Goal: Complete application form

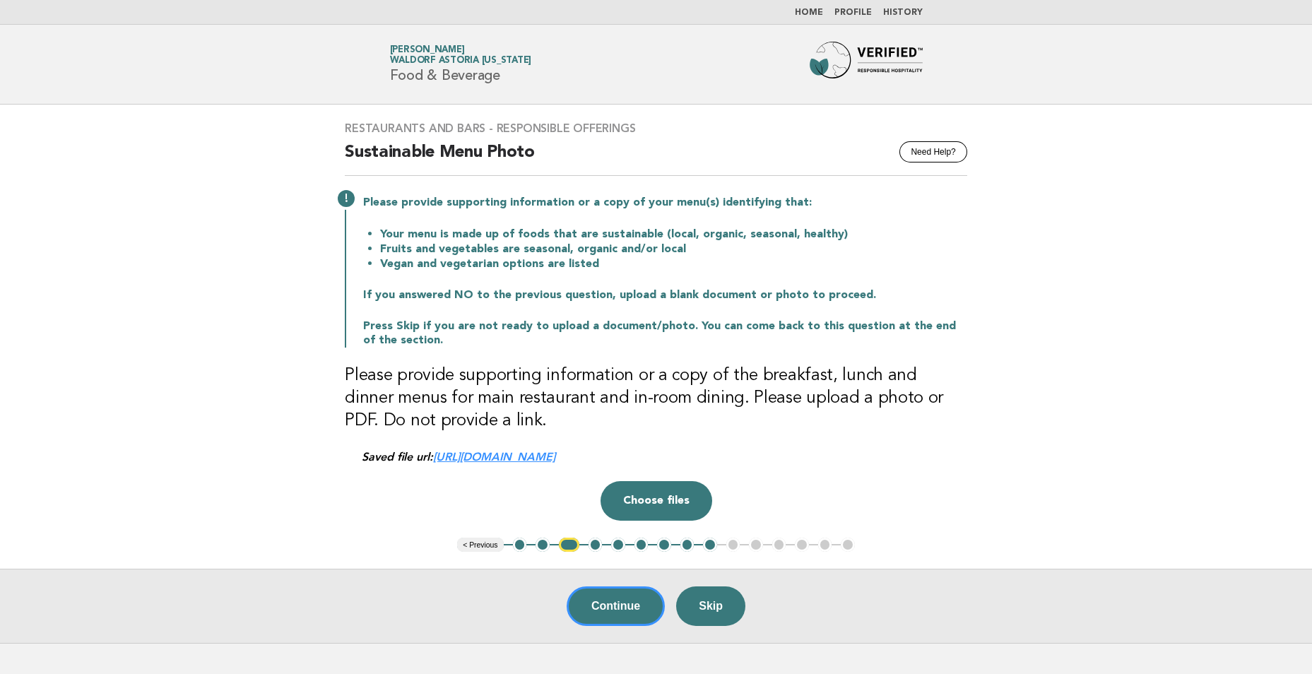
click at [486, 541] on button "< Previous" at bounding box center [480, 545] width 46 height 14
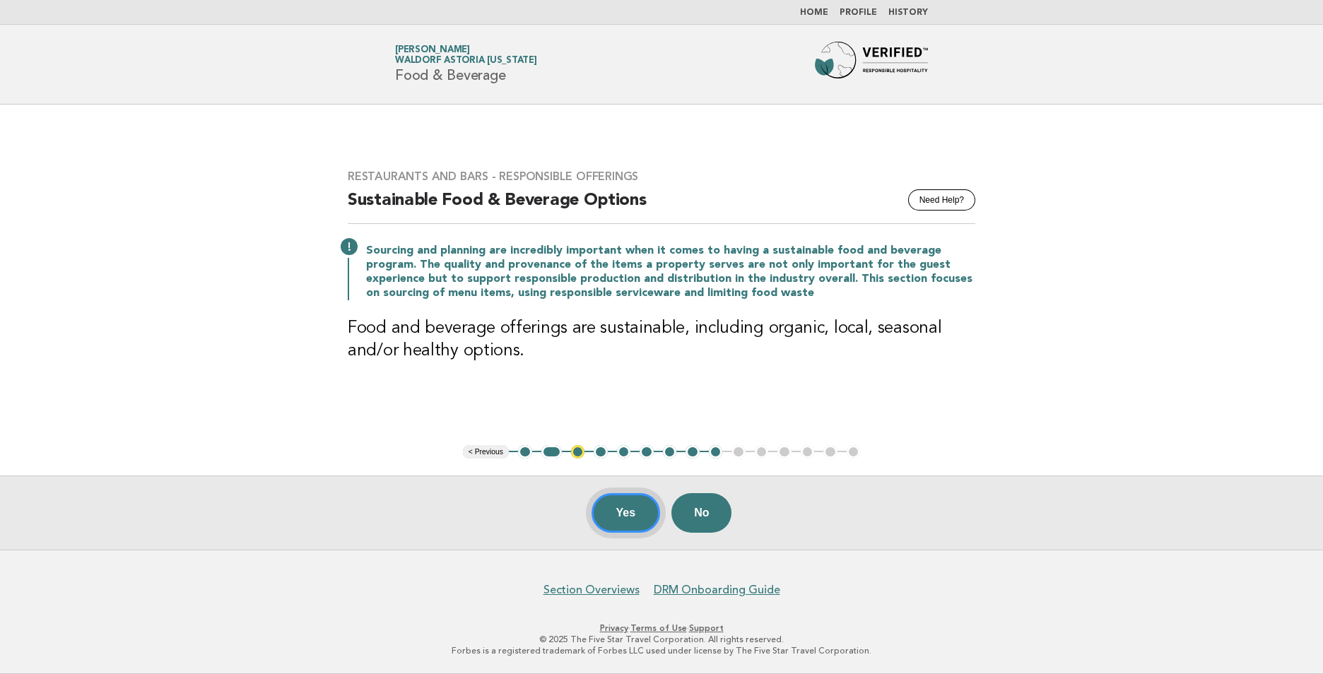
click at [615, 510] on button "Yes" at bounding box center [625, 513] width 69 height 40
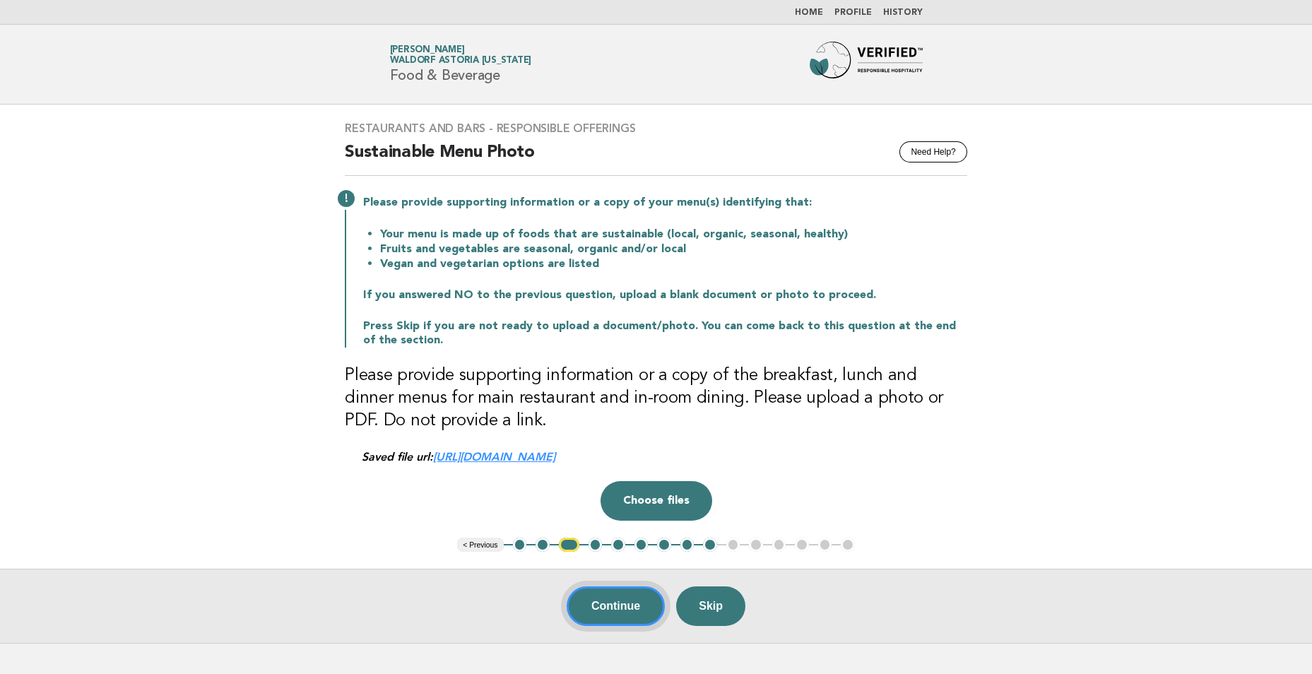
click at [613, 611] on button "Continue" at bounding box center [616, 606] width 98 height 40
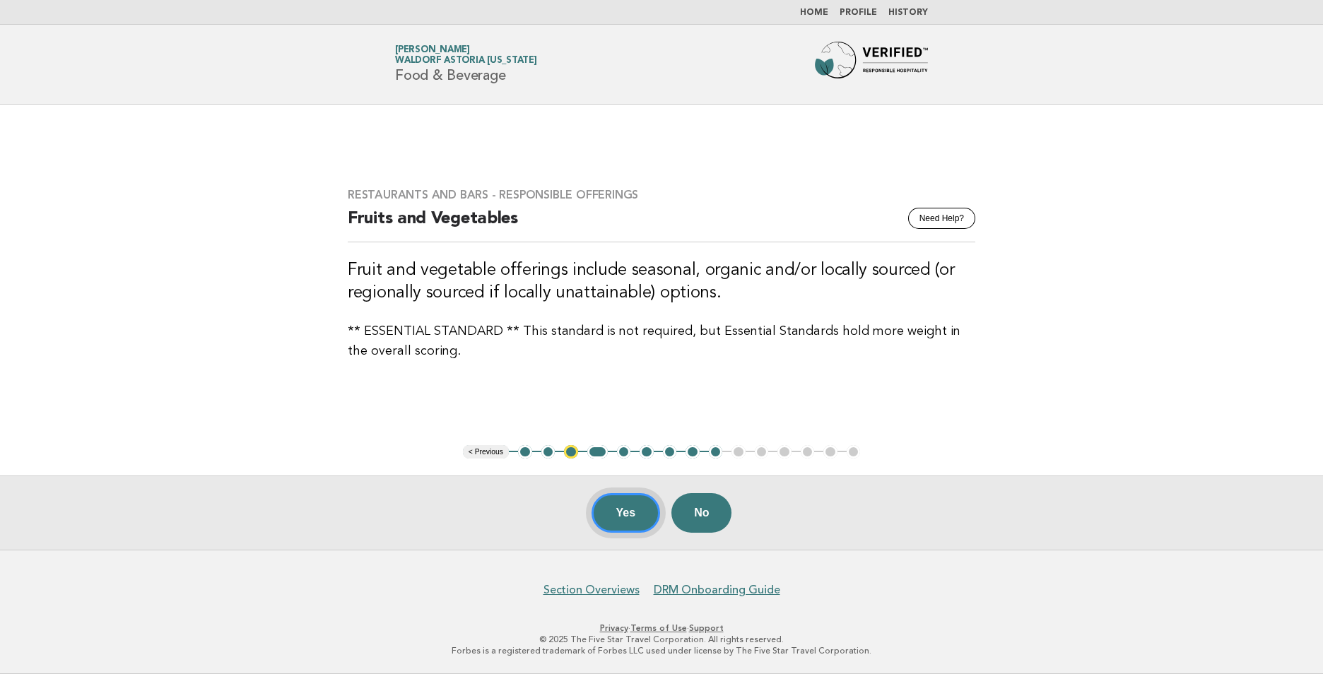
click at [622, 510] on button "Yes" at bounding box center [625, 513] width 69 height 40
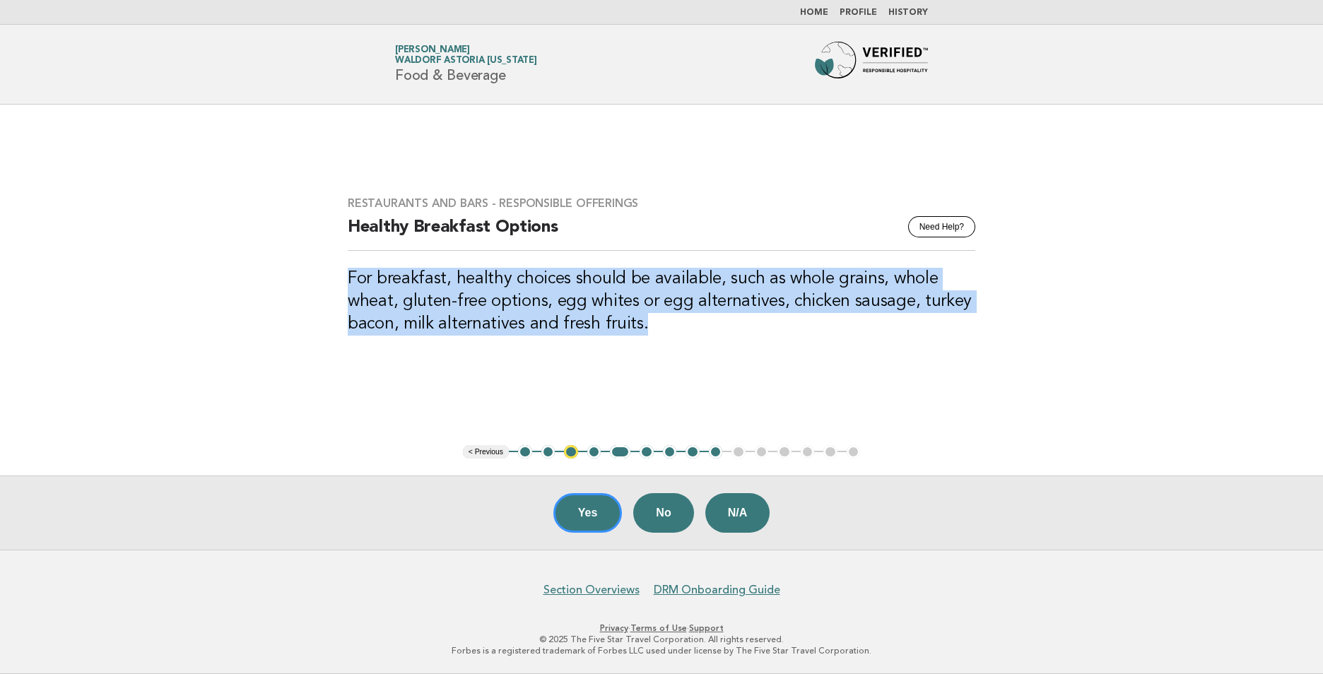
drag, startPoint x: 649, startPoint y: 329, endPoint x: 336, endPoint y: 277, distance: 318.0
click at [336, 277] on div "Restaurants and Bars - Responsible Offerings Need Help? Healthy Breakfast Optio…" at bounding box center [661, 274] width 661 height 190
click at [598, 509] on button "Yes" at bounding box center [587, 513] width 69 height 40
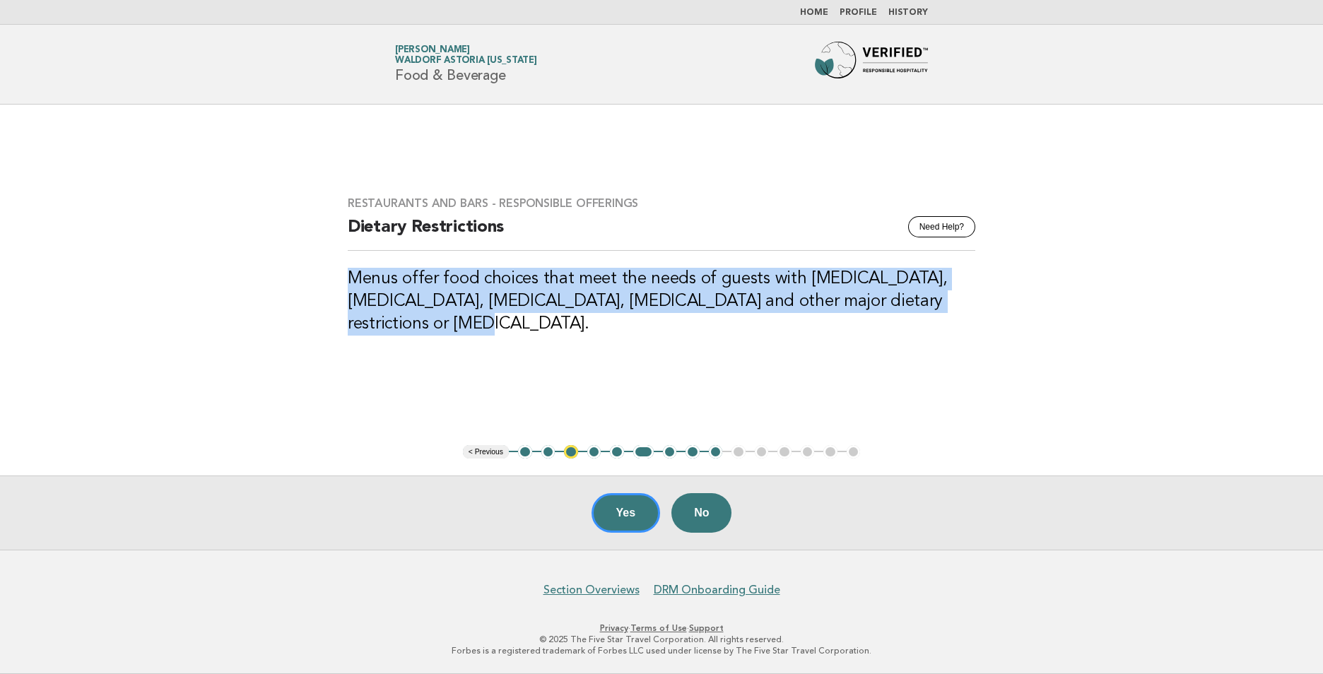
drag, startPoint x: 419, startPoint y: 332, endPoint x: 348, endPoint y: 280, distance: 88.5
click at [348, 280] on h3 "Menus offer food choices that meet the needs of guests with [MEDICAL_DATA], [ME…" at bounding box center [661, 302] width 627 height 68
copy h3 "Menus offer food choices that meet the needs of guests with [MEDICAL_DATA], [ME…"
click at [487, 451] on button "< Previous" at bounding box center [486, 452] width 46 height 14
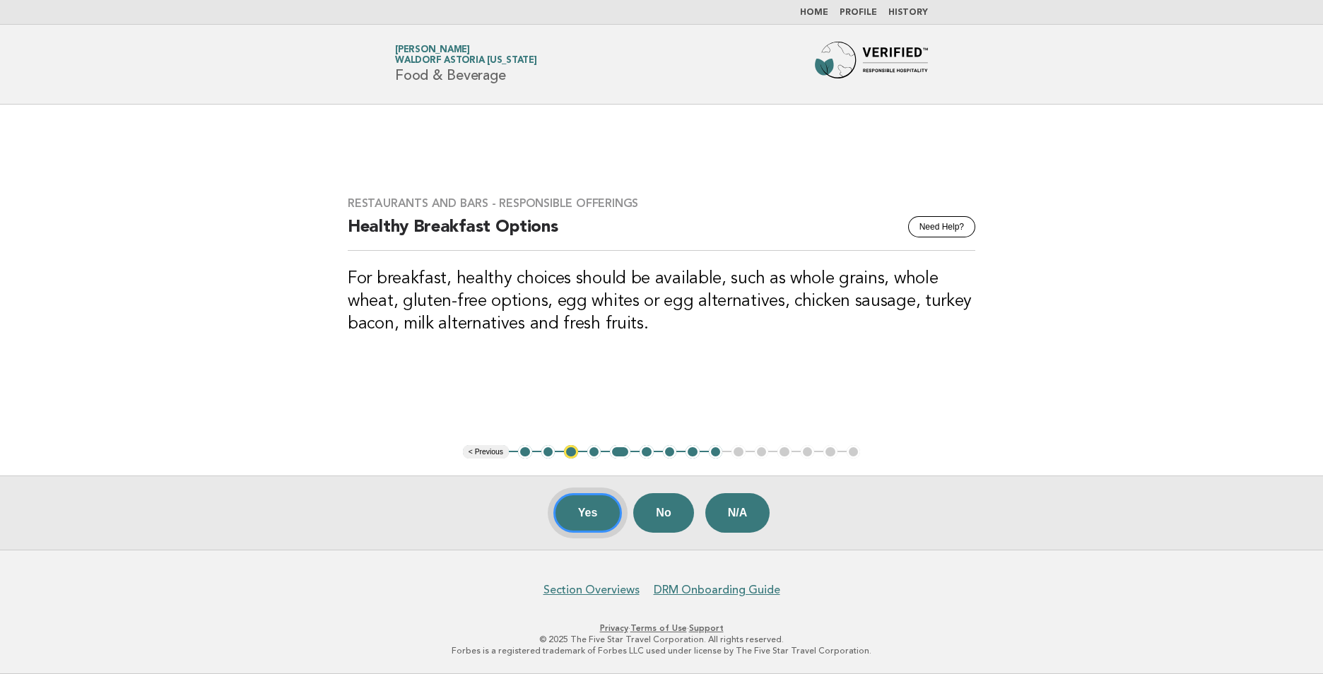
click at [581, 516] on button "Yes" at bounding box center [587, 513] width 69 height 40
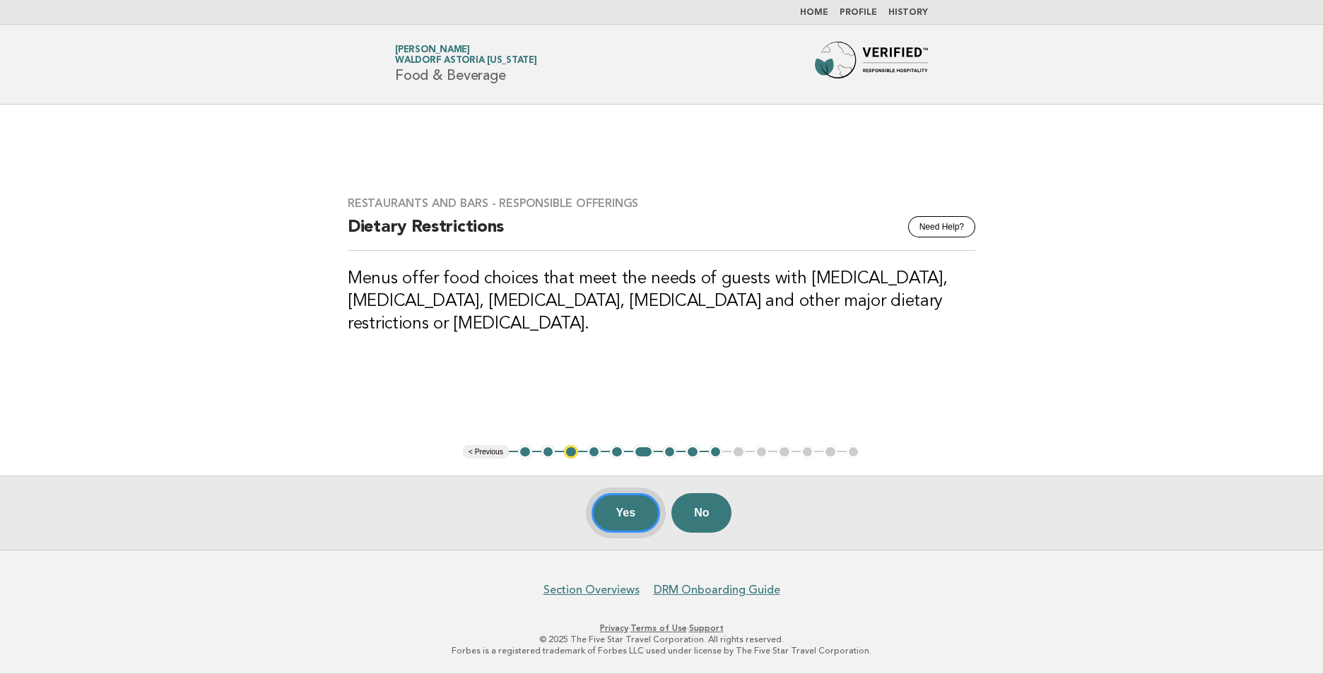
click at [613, 507] on button "Yes" at bounding box center [625, 513] width 69 height 40
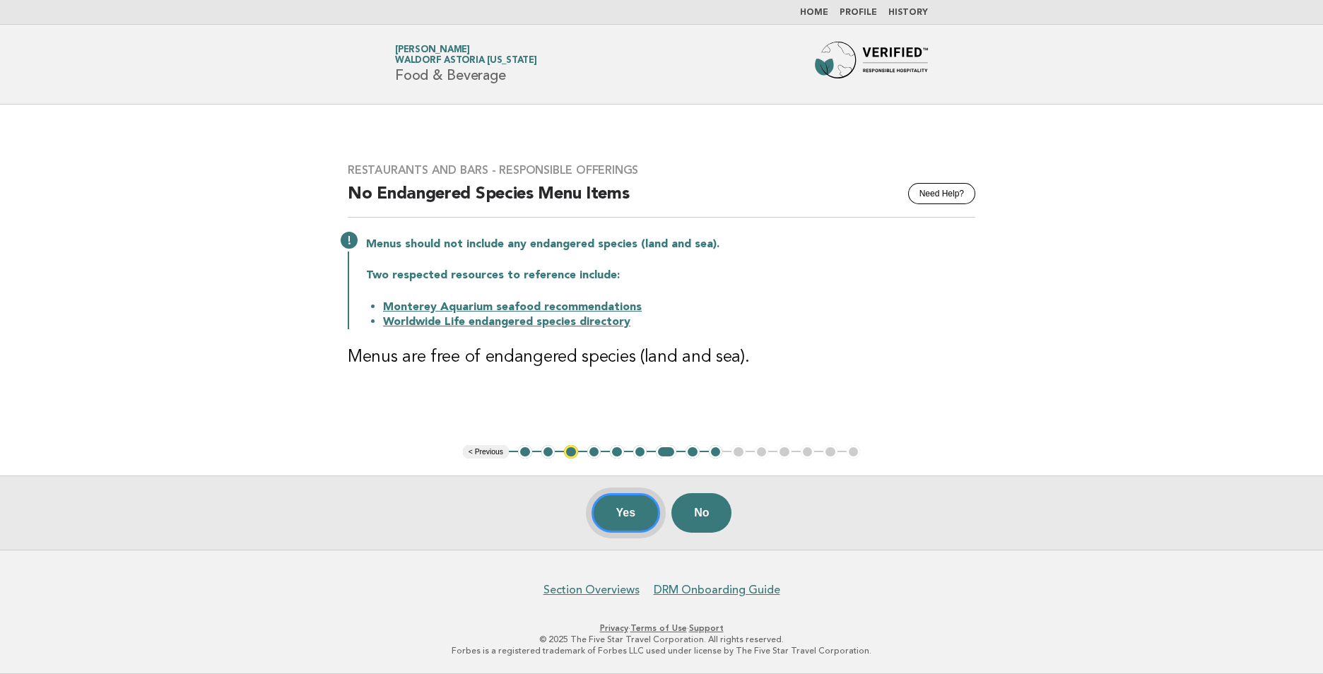
click at [615, 506] on button "Yes" at bounding box center [625, 513] width 69 height 40
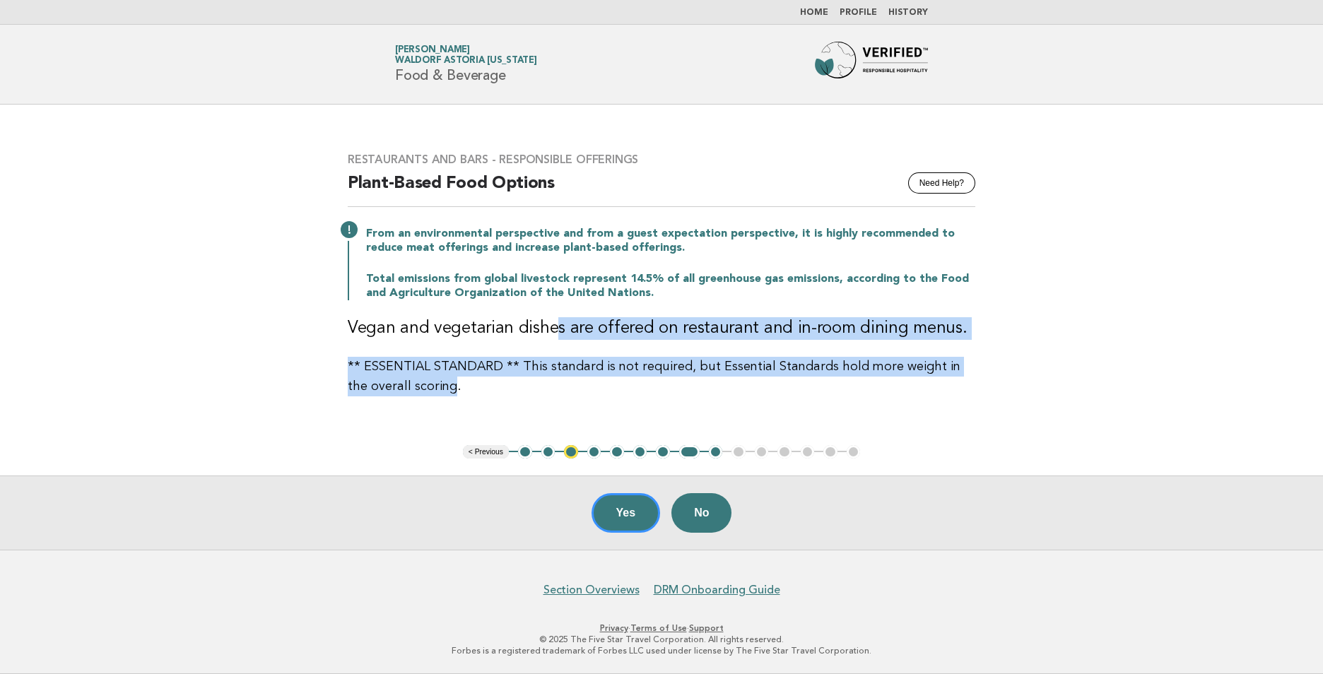
drag, startPoint x: 555, startPoint y: 326, endPoint x: 430, endPoint y: 392, distance: 141.6
click at [430, 392] on div "Restaurants and Bars - Responsible Offerings Need Help? Plant-Based Food Option…" at bounding box center [661, 275] width 661 height 278
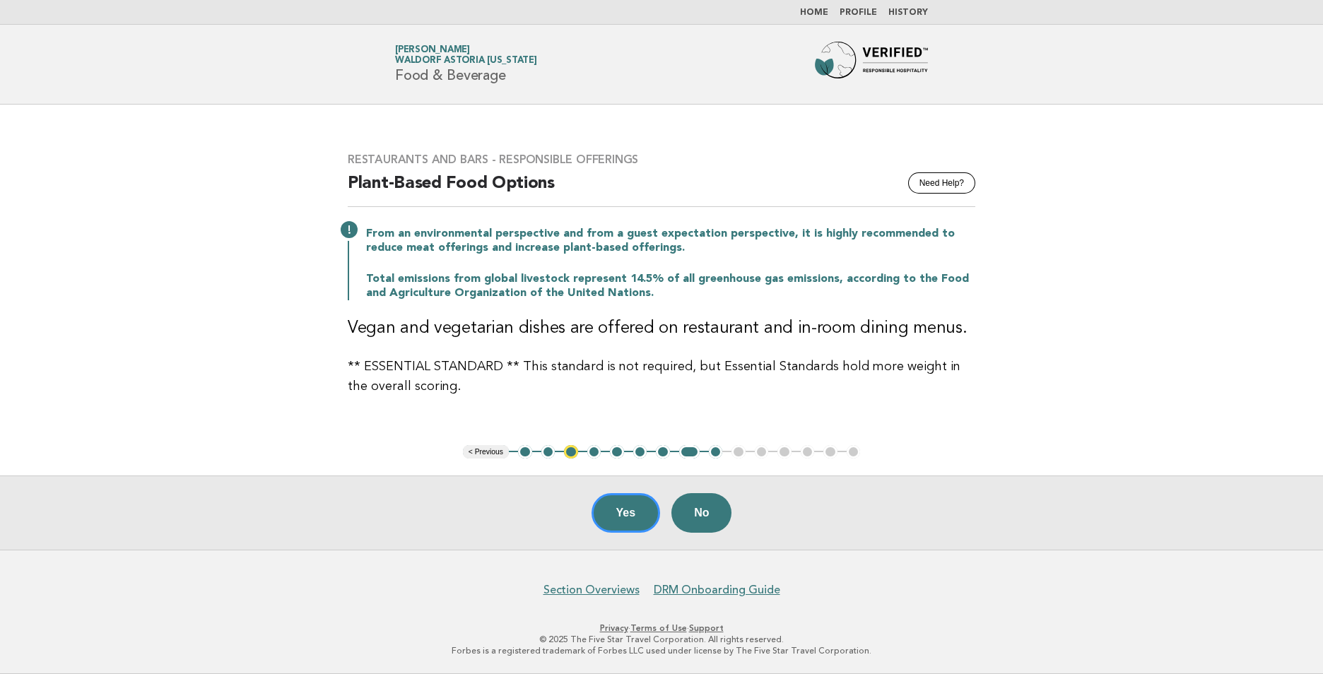
drag, startPoint x: 430, startPoint y: 392, endPoint x: 449, endPoint y: 406, distance: 22.8
click at [449, 406] on div "Restaurants and Bars - Responsible Offerings Need Help? Plant-Based Food Option…" at bounding box center [661, 275] width 661 height 278
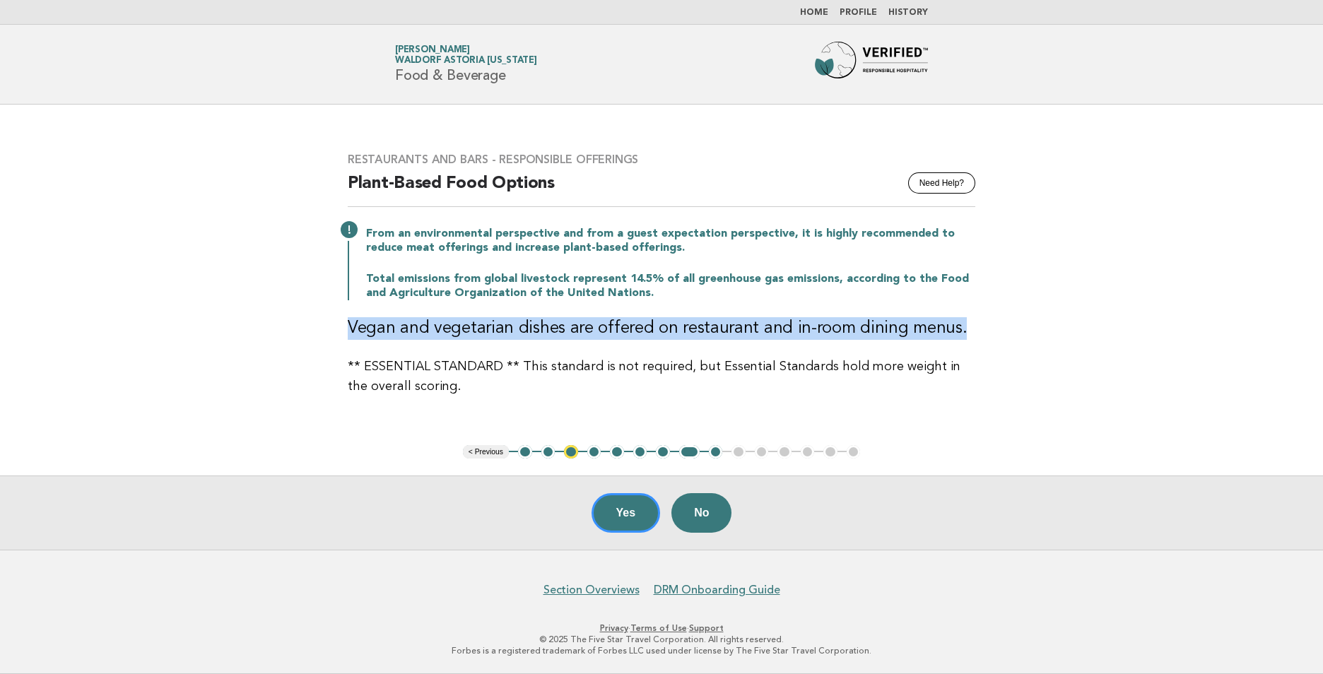
drag, startPoint x: 336, startPoint y: 326, endPoint x: 961, endPoint y: 332, distance: 624.6
click at [961, 332] on div "Restaurants and Bars - Responsible Offerings Need Help? Plant-Based Food Option…" at bounding box center [661, 275] width 661 height 278
copy h3 "Vegan and vegetarian dishes are offered on restaurant and in-room dining menus."
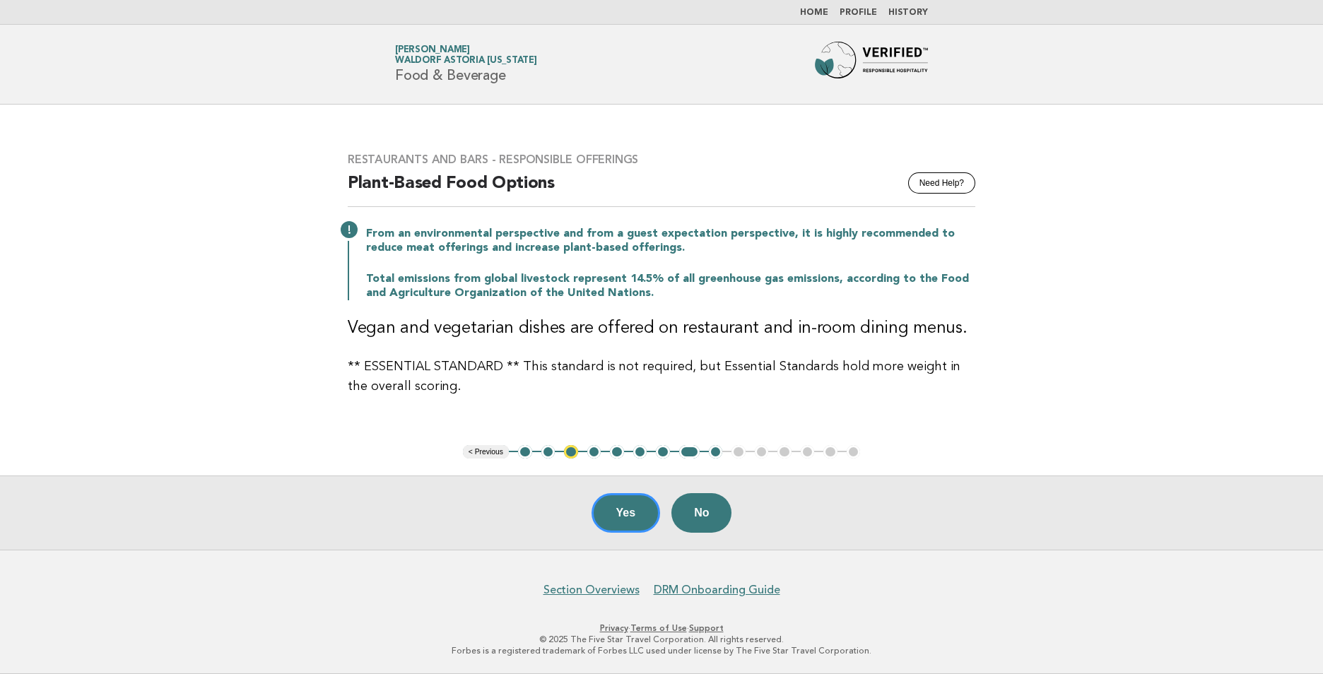
click at [618, 391] on p "** ESSENTIAL STANDARD ** This standard is not required, but Essential Standards…" at bounding box center [661, 377] width 627 height 40
click at [626, 520] on button "Yes" at bounding box center [625, 513] width 69 height 40
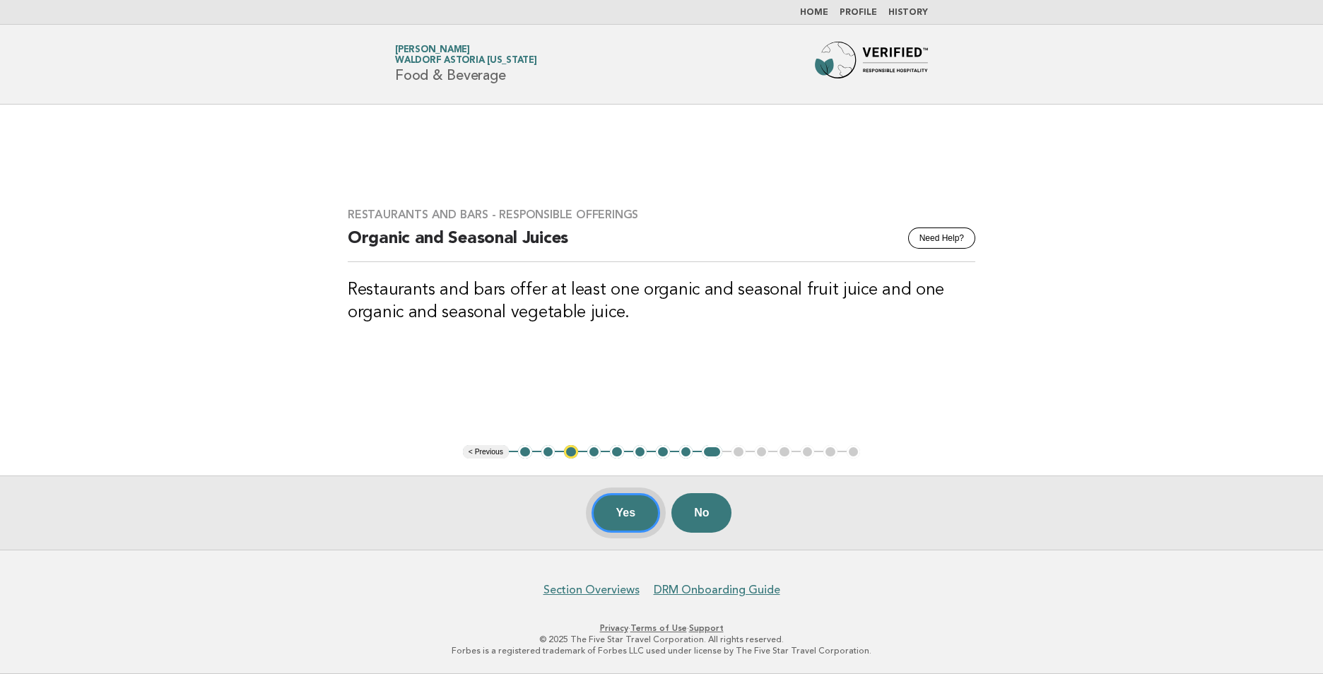
click at [625, 516] on button "Yes" at bounding box center [625, 513] width 69 height 40
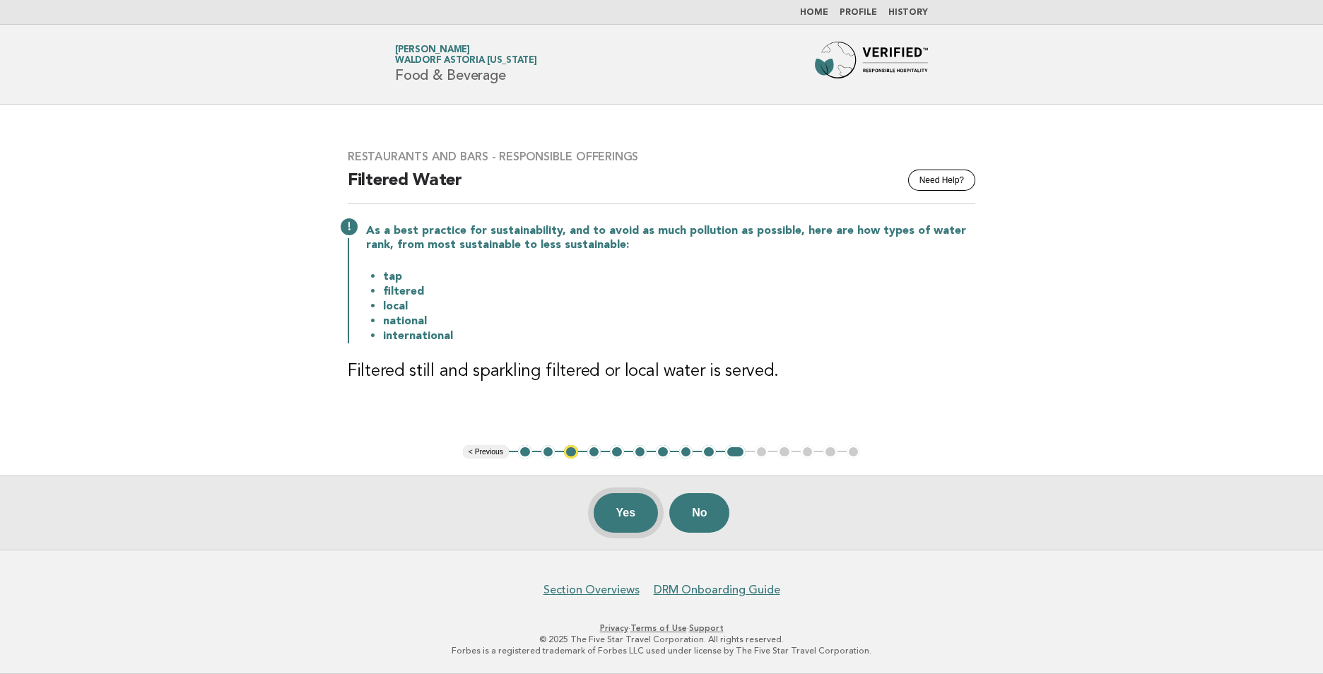
click at [632, 518] on button "Yes" at bounding box center [625, 513] width 65 height 40
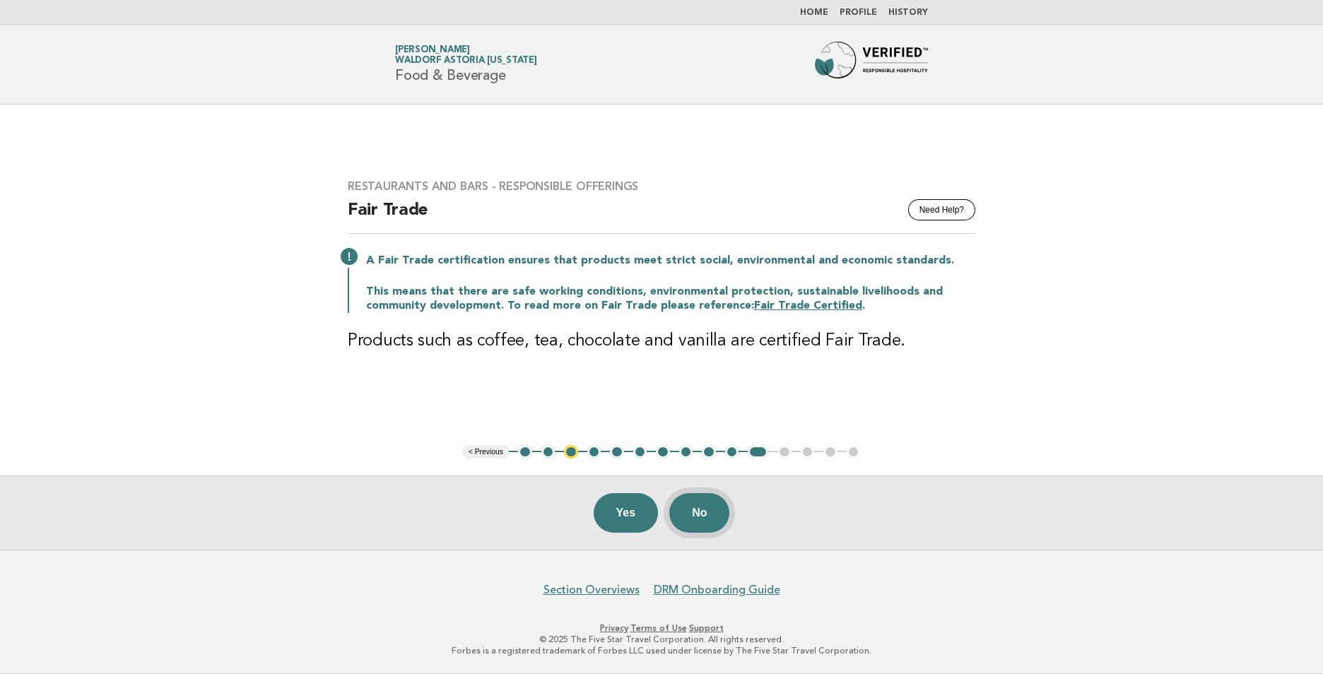
click at [708, 512] on button "No" at bounding box center [699, 513] width 60 height 40
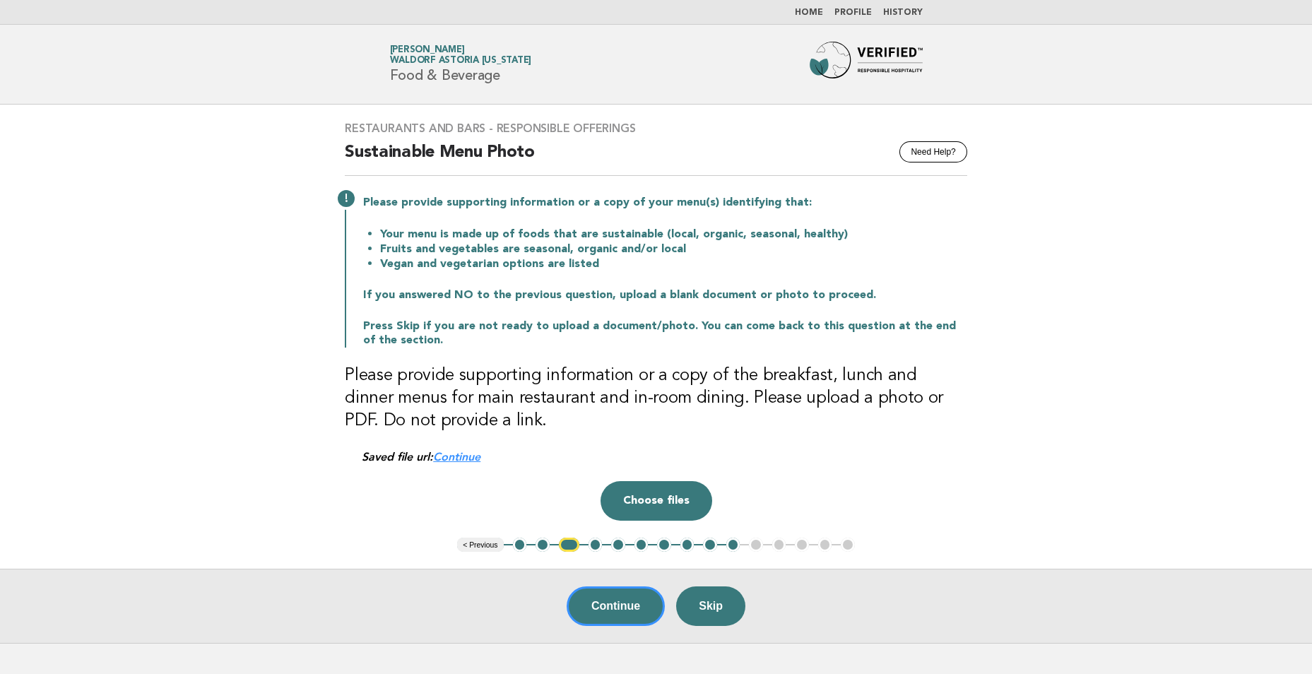
click at [731, 547] on button "10" at bounding box center [733, 545] width 14 height 14
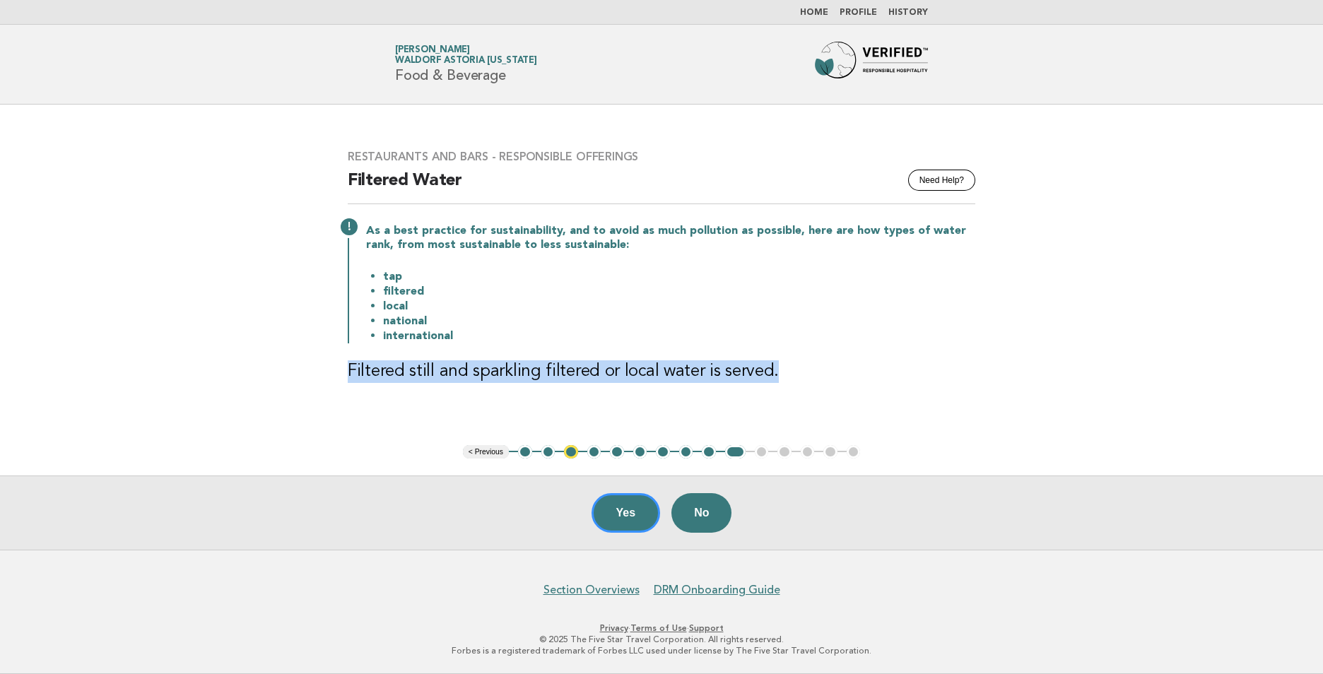
drag, startPoint x: 768, startPoint y: 367, endPoint x: 327, endPoint y: 348, distance: 441.3
click at [327, 348] on main "Restaurants and Bars - Responsible Offerings Need Help? Filtered Water As a bes…" at bounding box center [661, 327] width 1323 height 445
copy h3 "Filtered still and sparkling filtered or local water is served."
click at [709, 452] on button "9" at bounding box center [709, 452] width 14 height 14
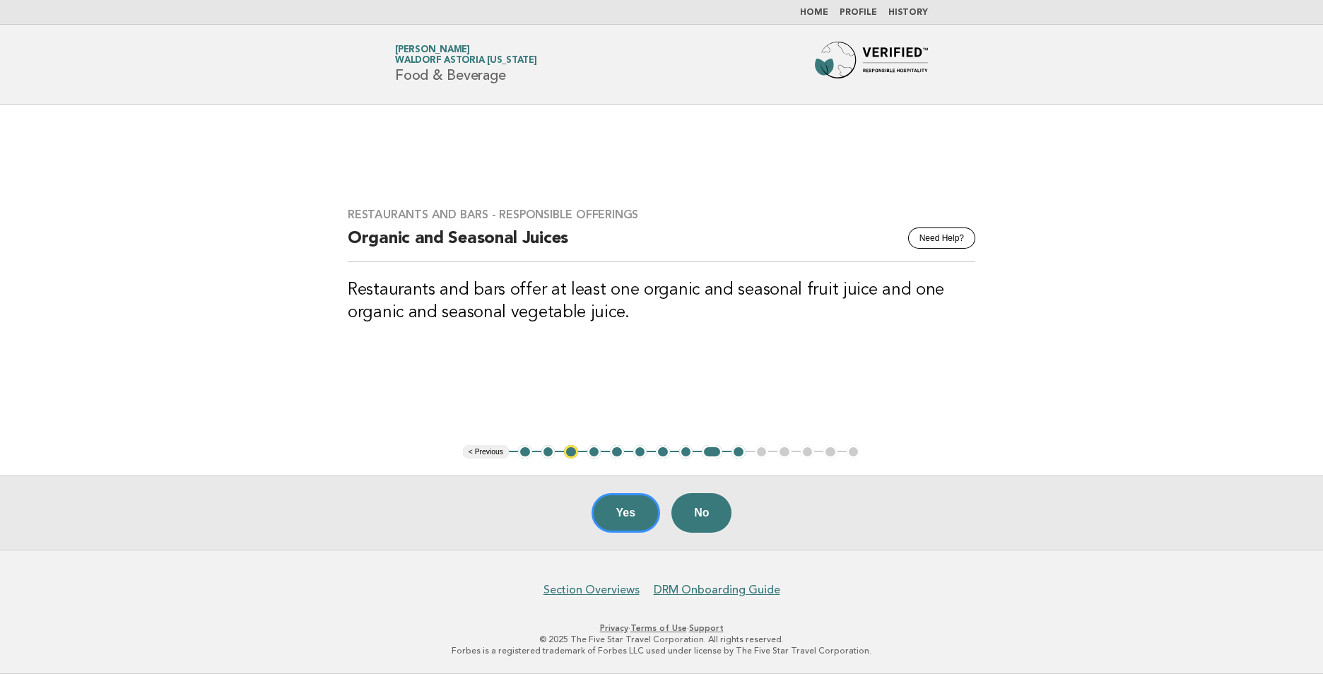
click at [685, 452] on button "8" at bounding box center [686, 452] width 14 height 14
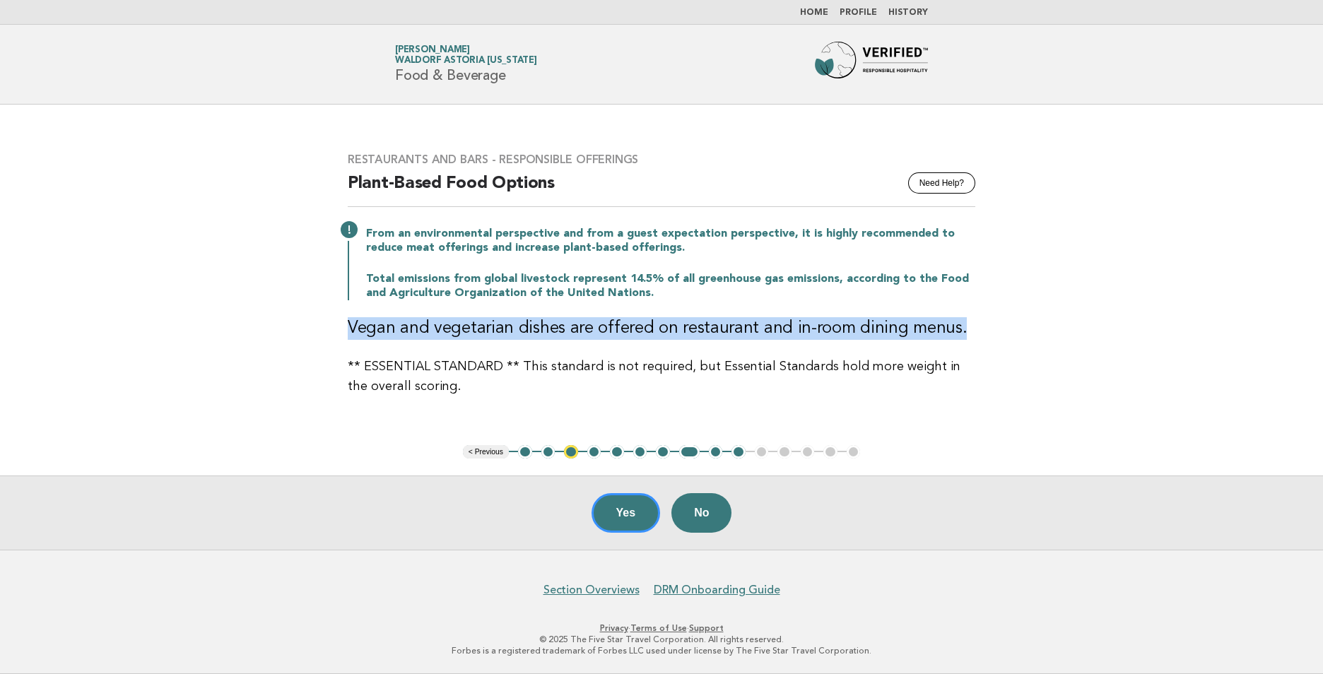
drag, startPoint x: 977, startPoint y: 330, endPoint x: 339, endPoint y: 320, distance: 638.1
click at [339, 320] on div "Restaurants and Bars - Responsible Offerings Need Help? Plant-Based Food Option…" at bounding box center [661, 275] width 661 height 278
copy h3 "Vegan and vegetarian dishes are offered on restaurant and in-room dining menus."
click at [663, 452] on button "7" at bounding box center [663, 452] width 14 height 14
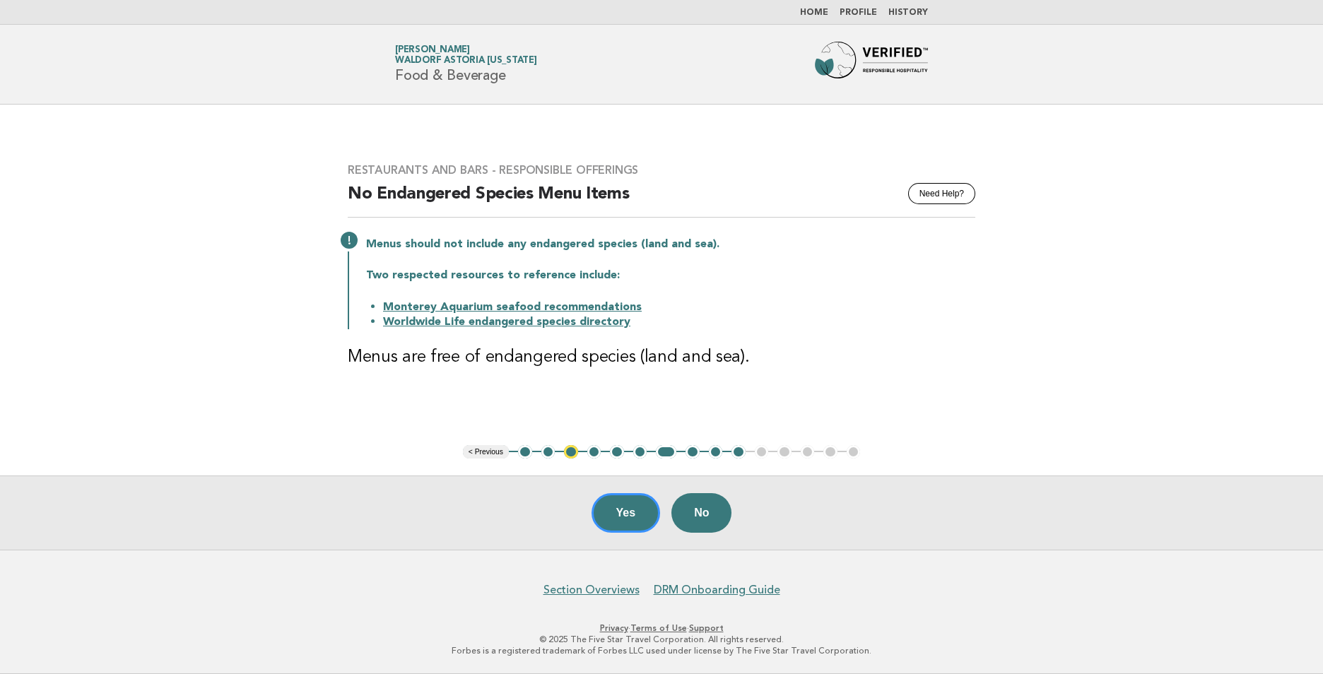
click at [640, 455] on button "6" at bounding box center [640, 452] width 14 height 14
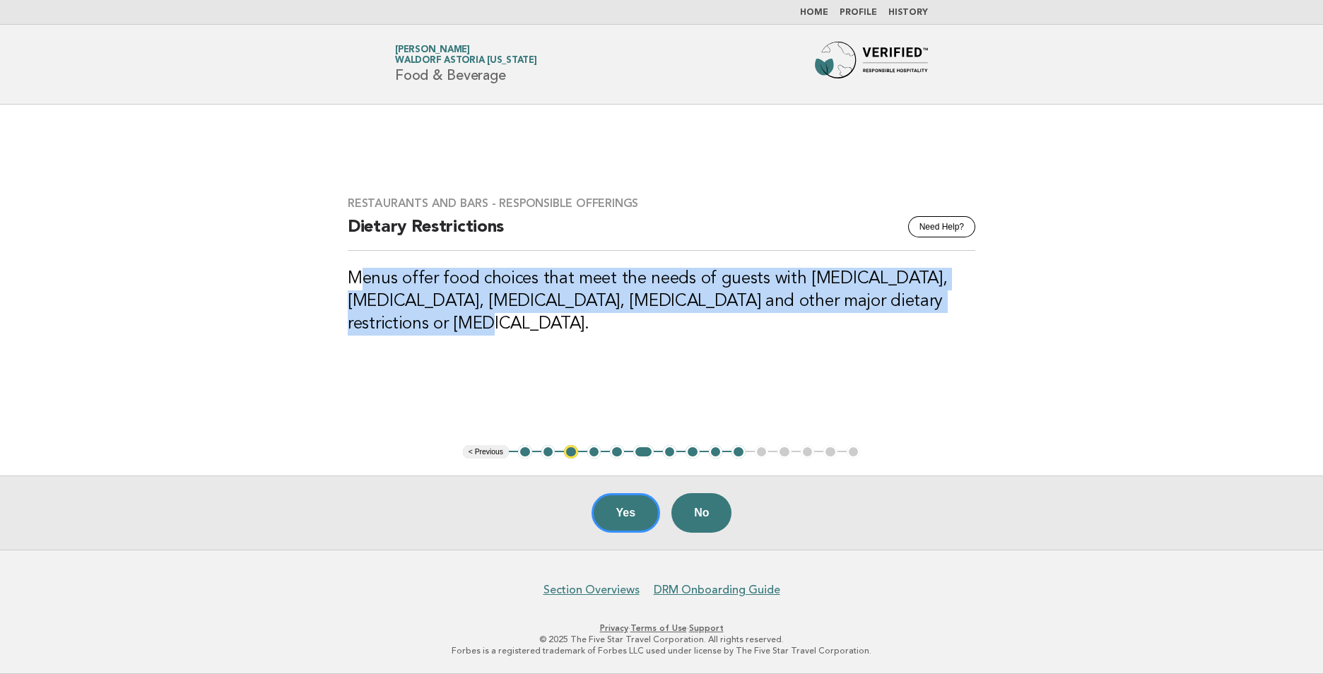
drag, startPoint x: 417, startPoint y: 326, endPoint x: 366, endPoint y: 290, distance: 61.9
click at [366, 290] on h3 "Menus offer food choices that meet the needs of guests with [MEDICAL_DATA], [ME…" at bounding box center [661, 302] width 627 height 68
drag, startPoint x: 366, startPoint y: 290, endPoint x: 511, endPoint y: 365, distance: 162.7
click at [510, 364] on div "Restaurants and Bars - Responsible Offerings Need Help? Dietary Restrictions Me…" at bounding box center [661, 274] width 661 height 190
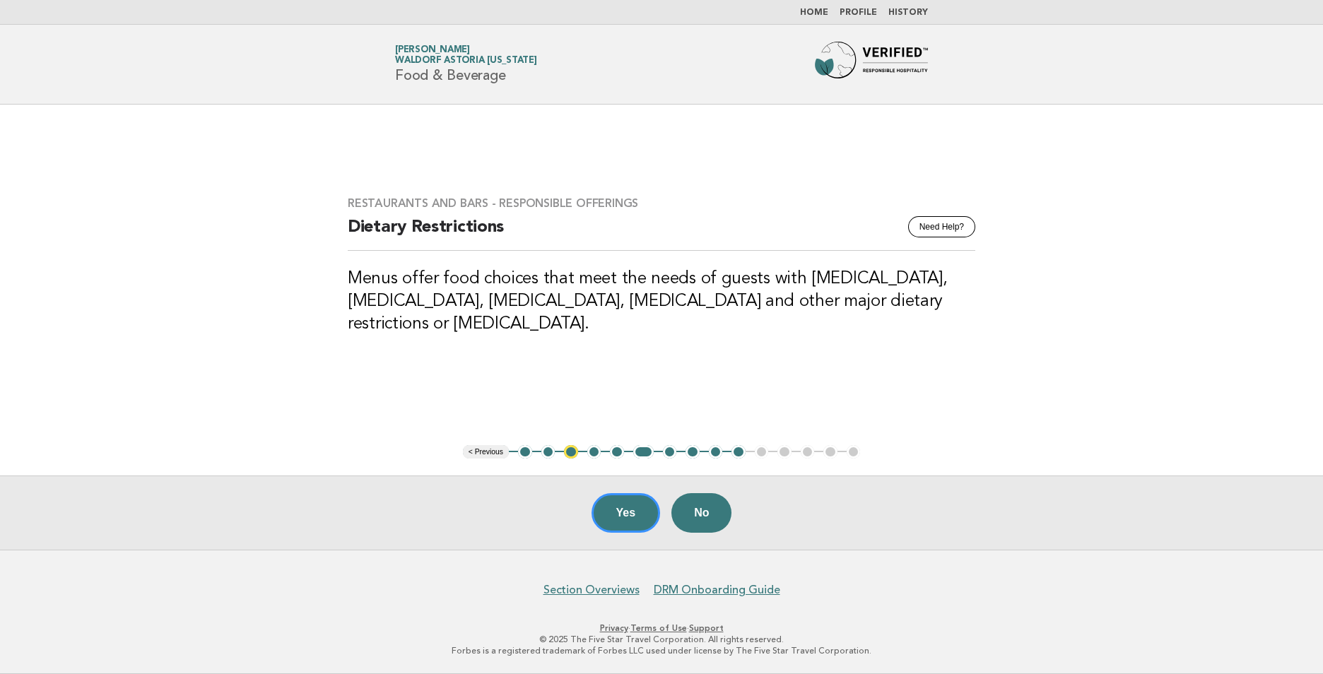
click at [615, 451] on button "5" at bounding box center [617, 452] width 14 height 14
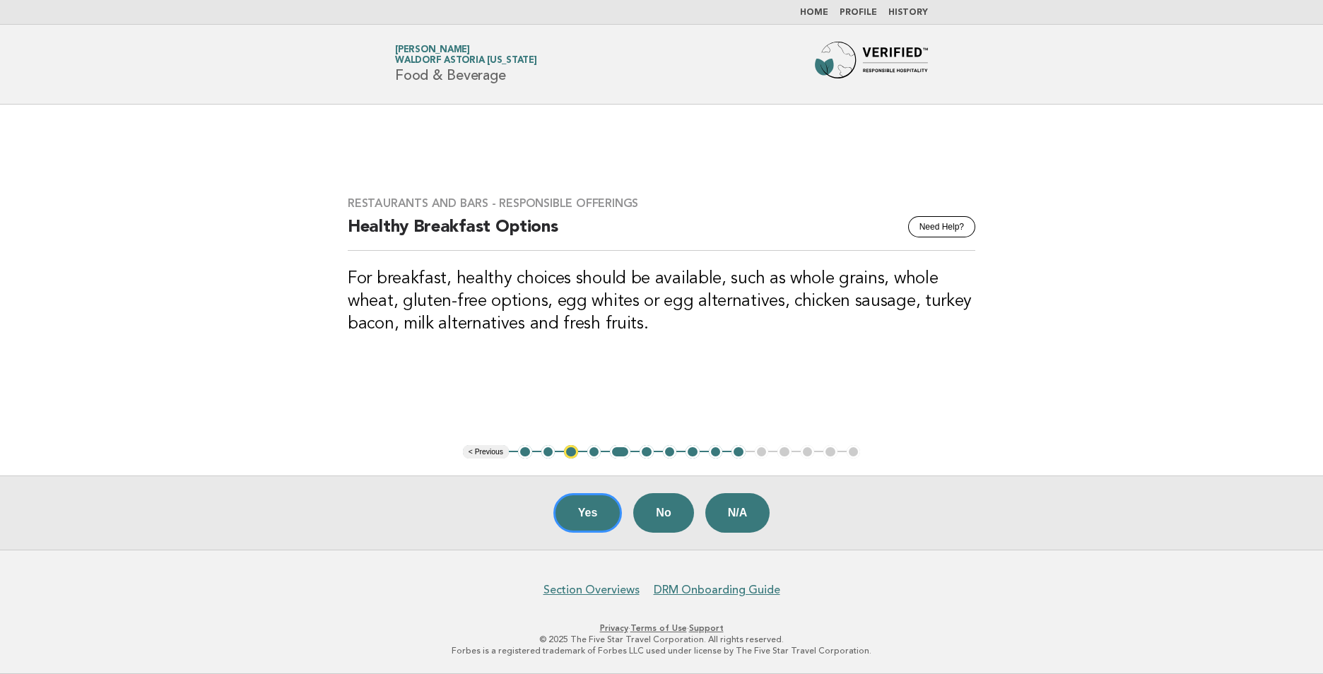
click at [593, 456] on button "4" at bounding box center [594, 452] width 14 height 14
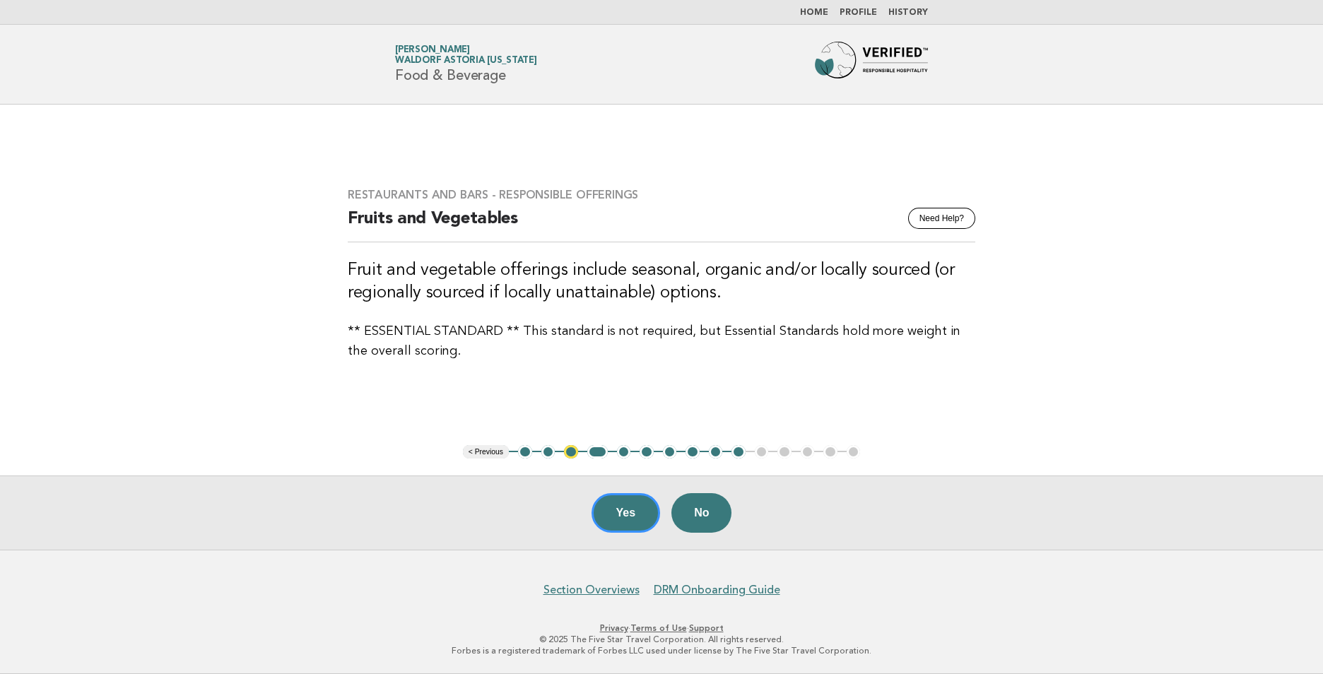
click at [736, 454] on button "10" at bounding box center [738, 452] width 14 height 14
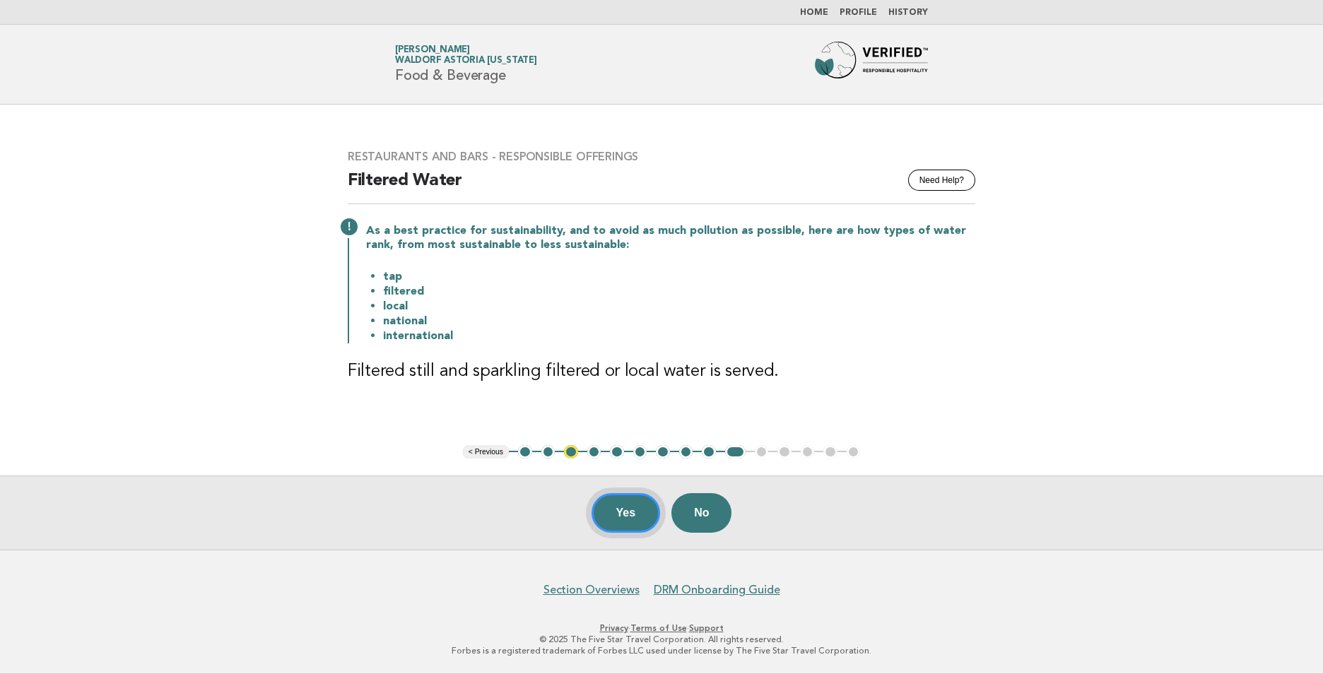
click at [649, 508] on button "Yes" at bounding box center [625, 513] width 69 height 40
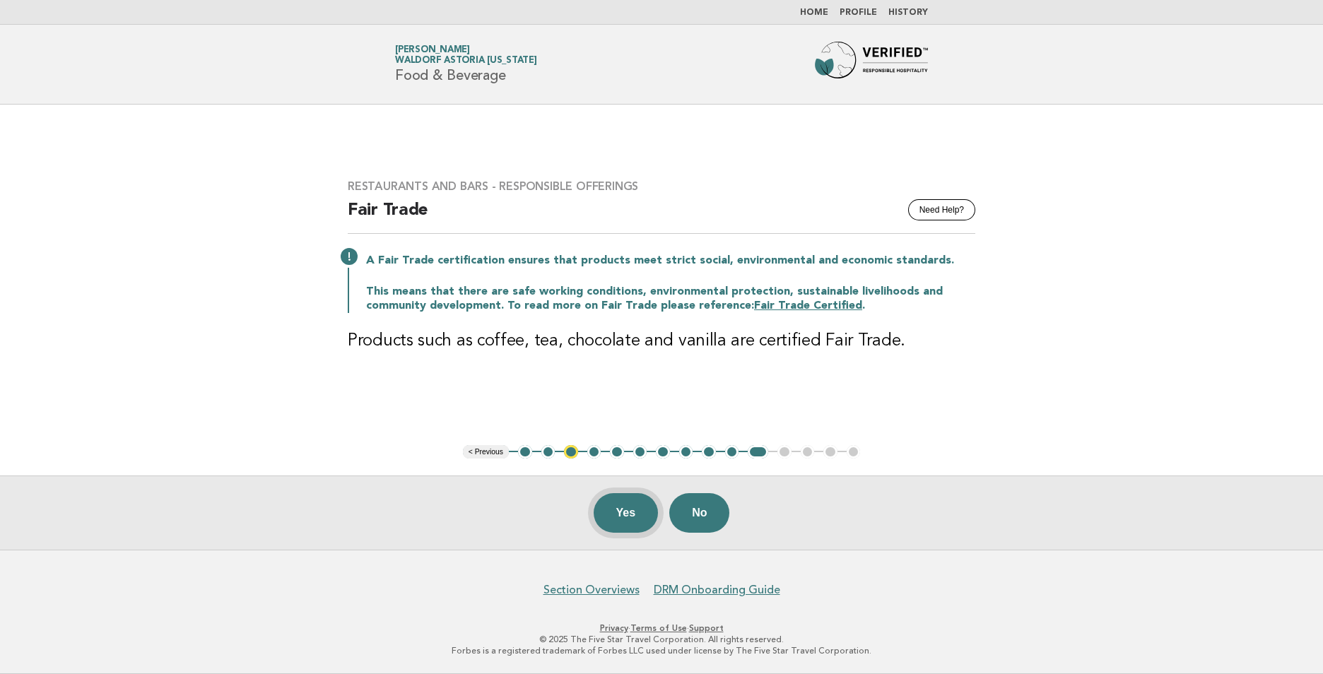
click at [634, 515] on button "Yes" at bounding box center [625, 513] width 65 height 40
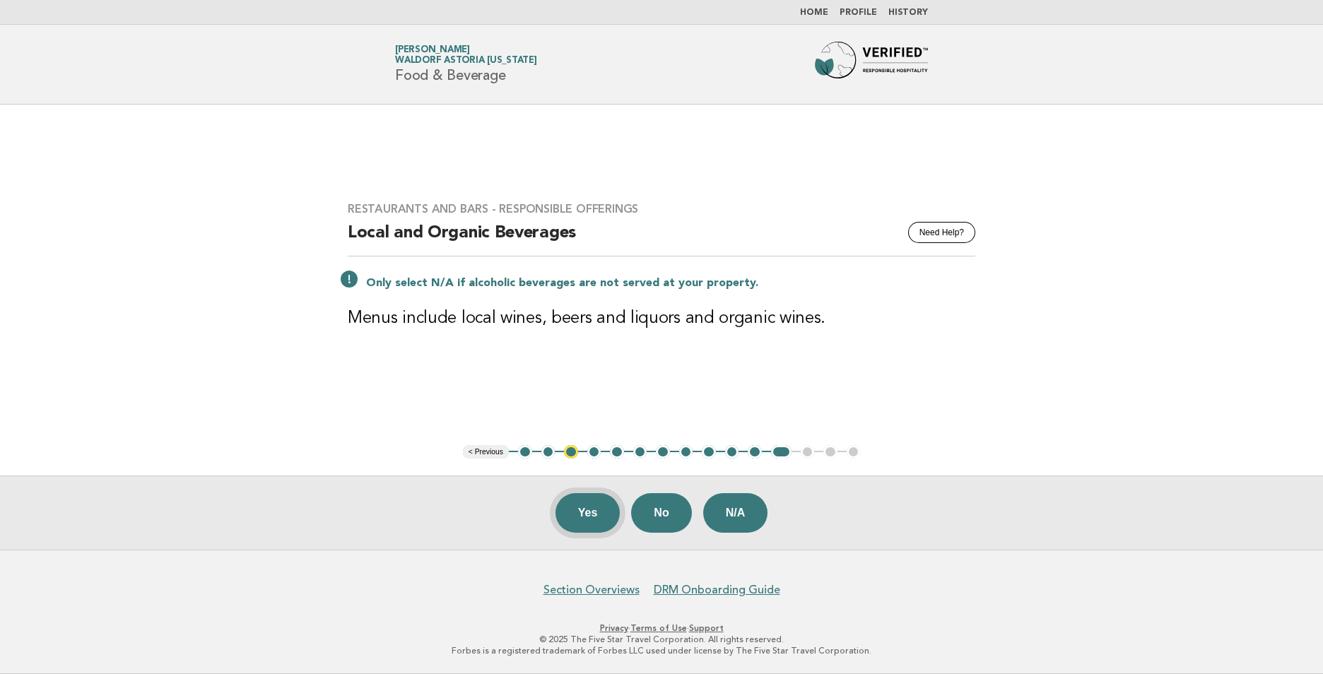
click at [577, 507] on button "Yes" at bounding box center [587, 513] width 65 height 40
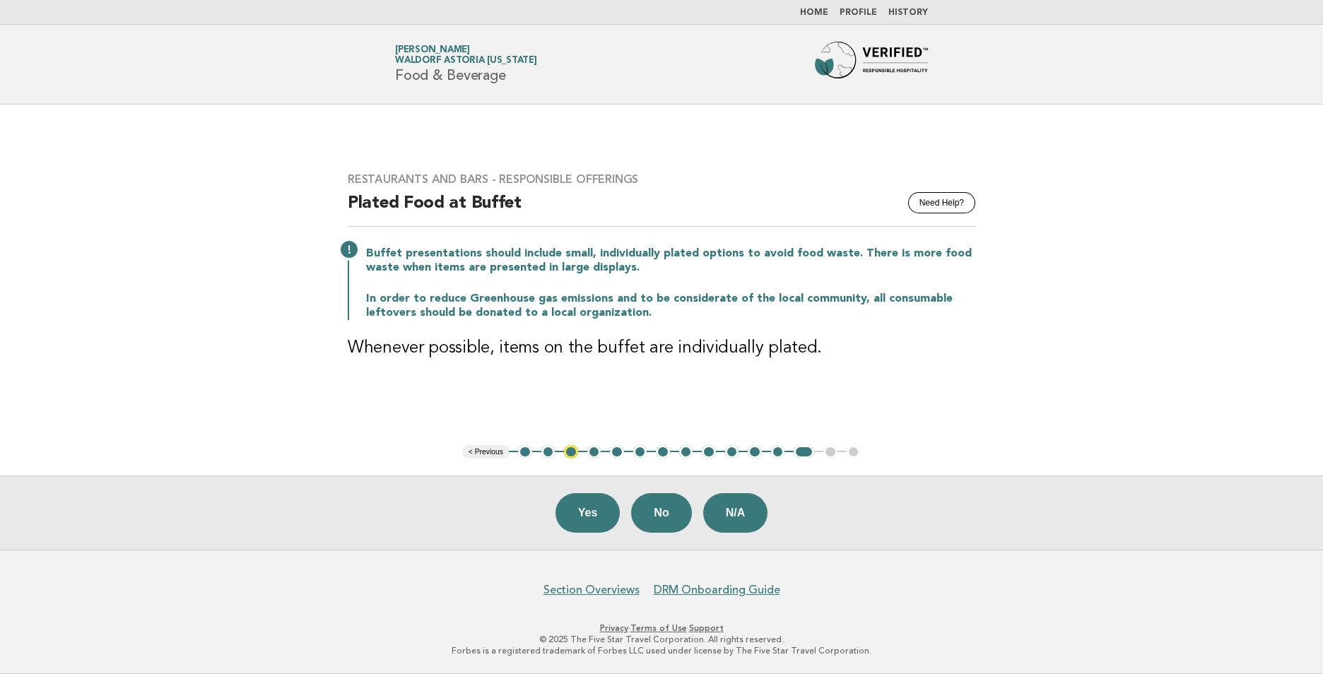
click at [779, 451] on button "12" at bounding box center [778, 452] width 14 height 14
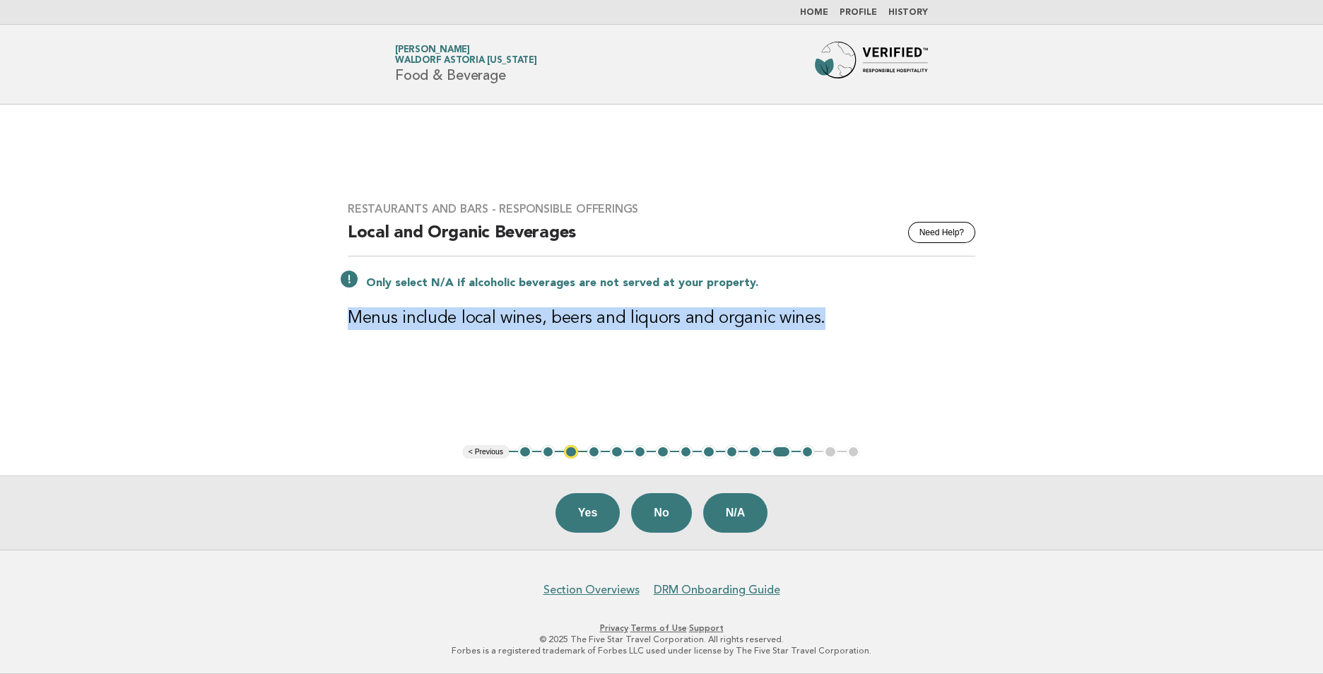
drag, startPoint x: 827, startPoint y: 323, endPoint x: 330, endPoint y: 318, distance: 496.7
click at [330, 318] on main "Restaurants and Bars - Responsible Offerings Need Help? Local and Organic Bever…" at bounding box center [661, 327] width 1323 height 445
copy h3 "Menus include local wines, beers and liquors and organic wines."
click at [585, 519] on button "Yes" at bounding box center [587, 513] width 65 height 40
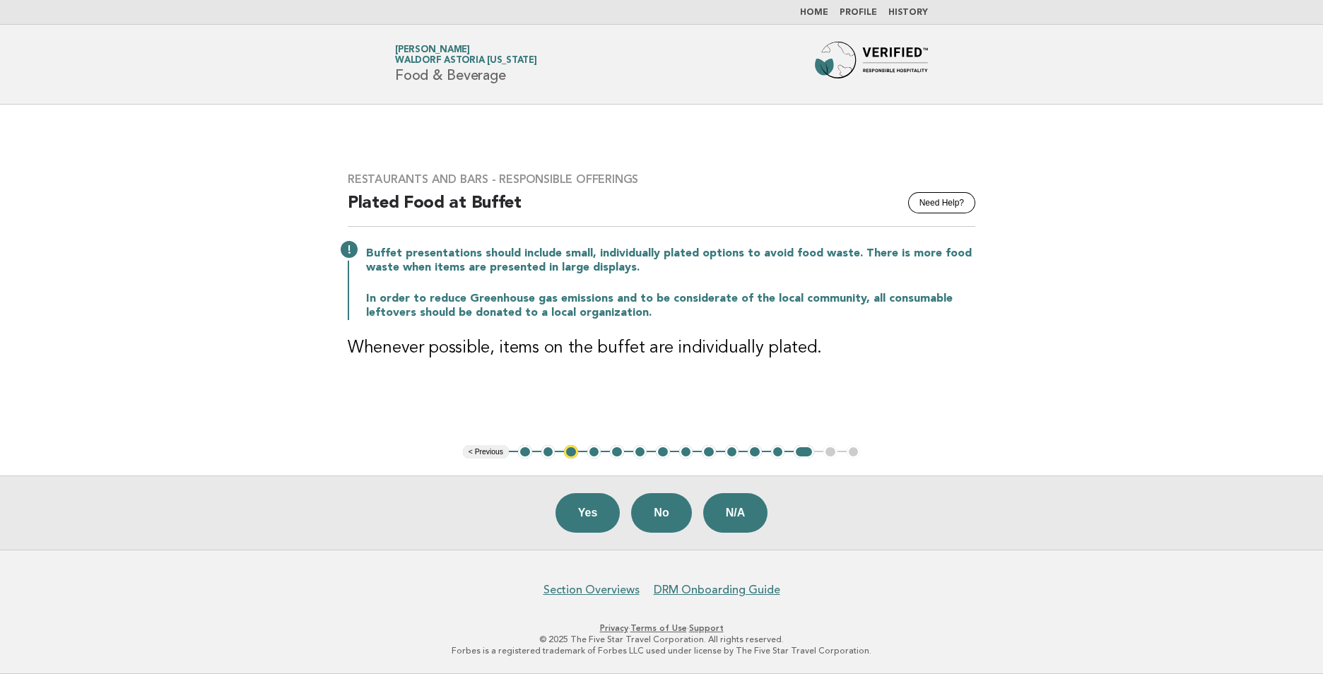
click at [740, 535] on div "Yes No N/A" at bounding box center [661, 512] width 1323 height 74
click at [731, 517] on button "N/A" at bounding box center [735, 513] width 65 height 40
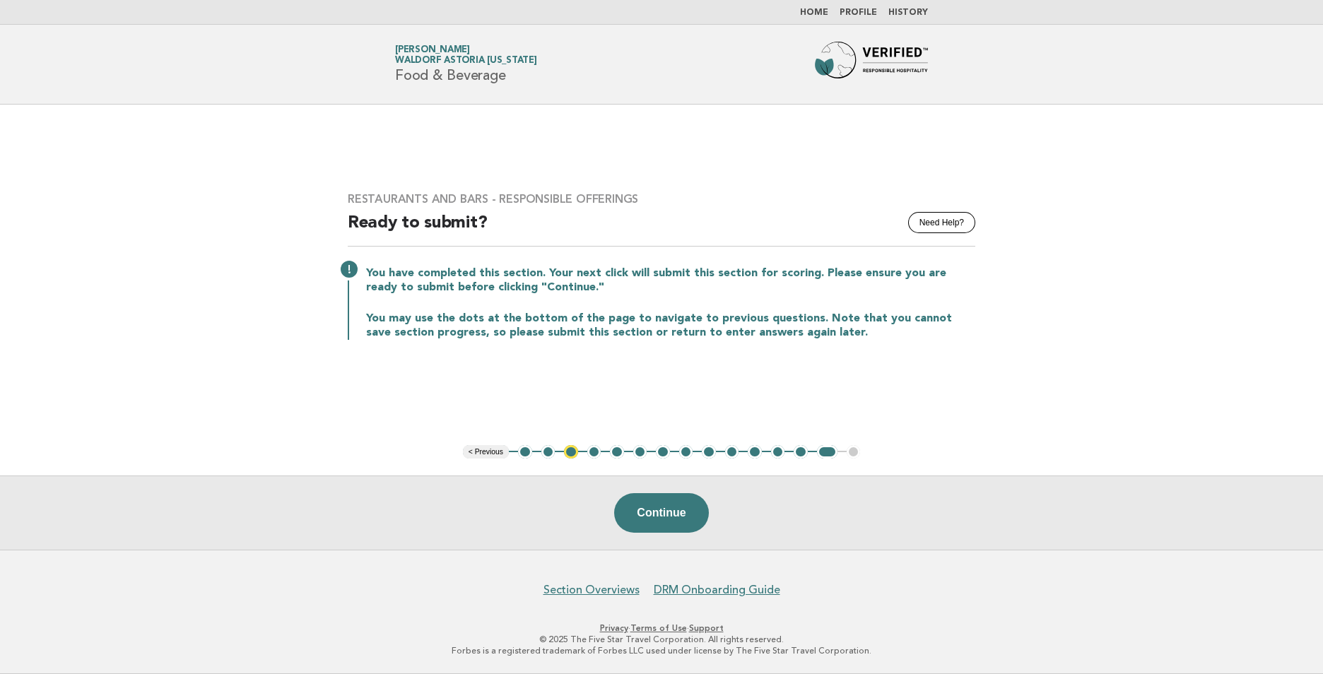
click at [569, 453] on button "3" at bounding box center [571, 452] width 14 height 14
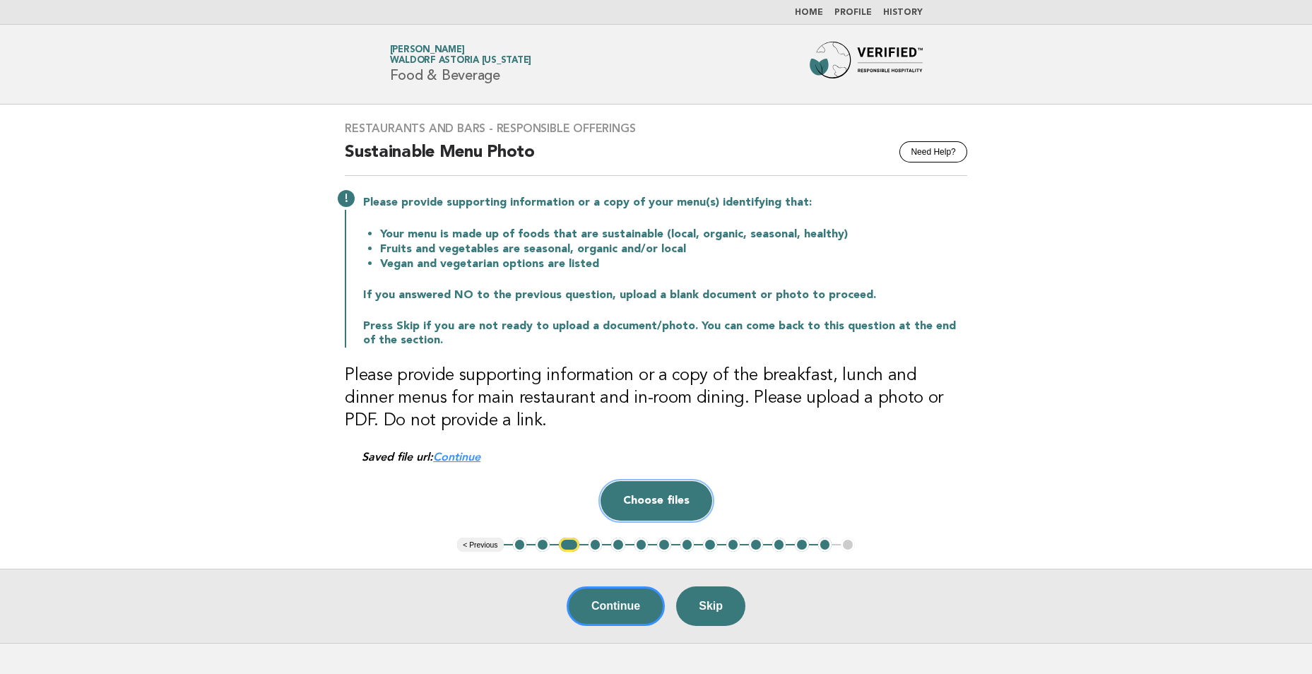
click at [658, 500] on button "Choose files" at bounding box center [657, 501] width 112 height 40
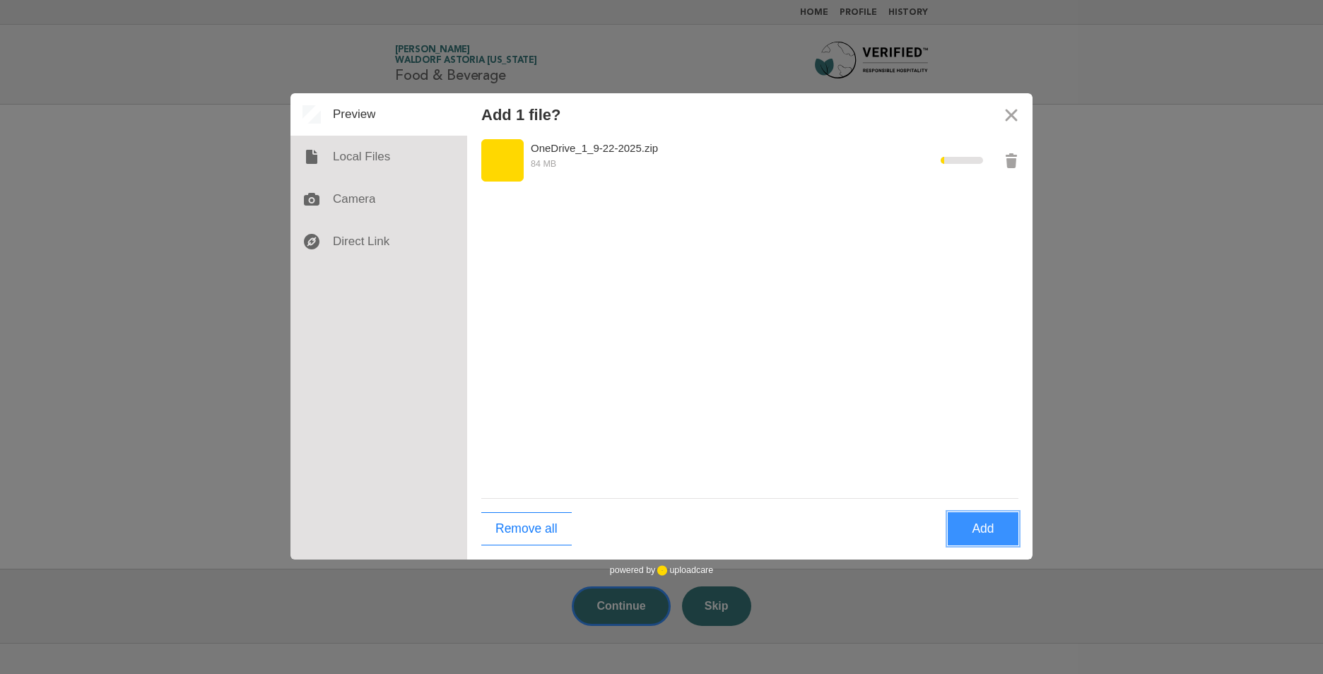
click at [989, 536] on button "Add" at bounding box center [982, 528] width 71 height 33
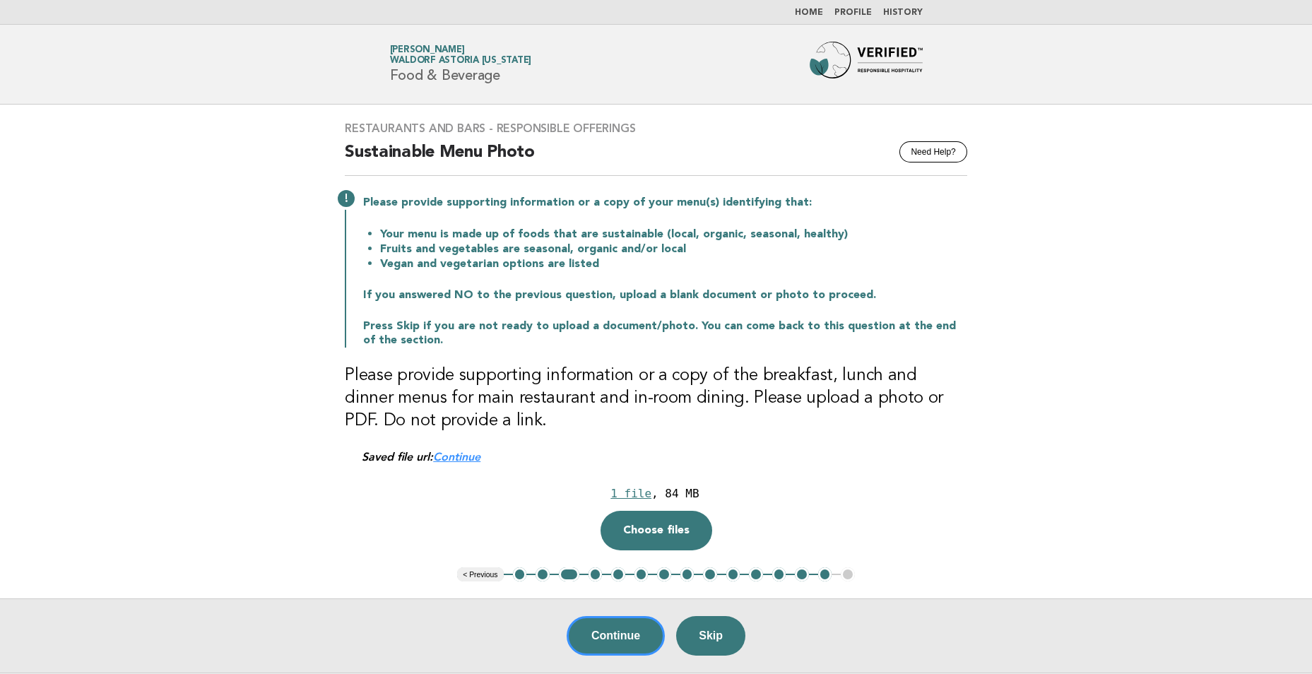
click at [451, 459] on link "Continue" at bounding box center [456, 456] width 47 height 13
click at [632, 635] on button "Continue" at bounding box center [616, 636] width 98 height 40
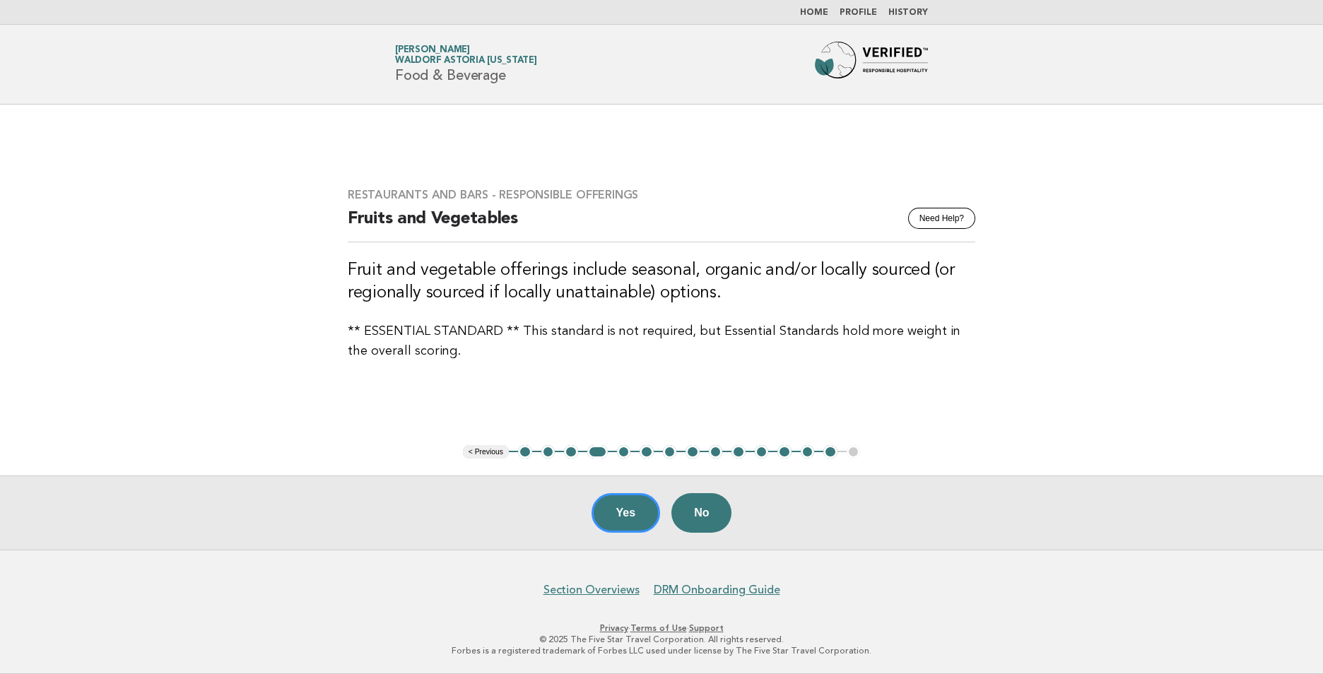
click at [599, 450] on button "4" at bounding box center [597, 452] width 20 height 14
click at [596, 451] on button "4" at bounding box center [597, 452] width 20 height 14
click at [569, 451] on button "3" at bounding box center [571, 452] width 14 height 14
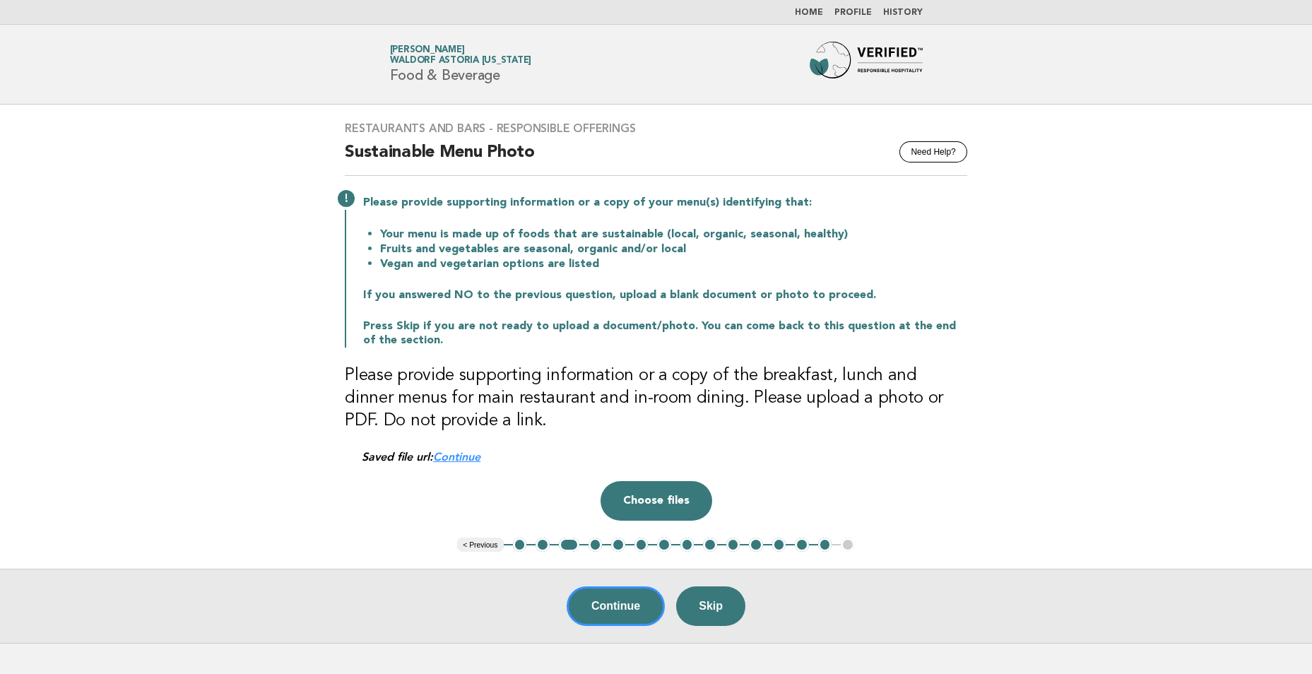
click at [495, 543] on button "< Previous" at bounding box center [480, 545] width 46 height 14
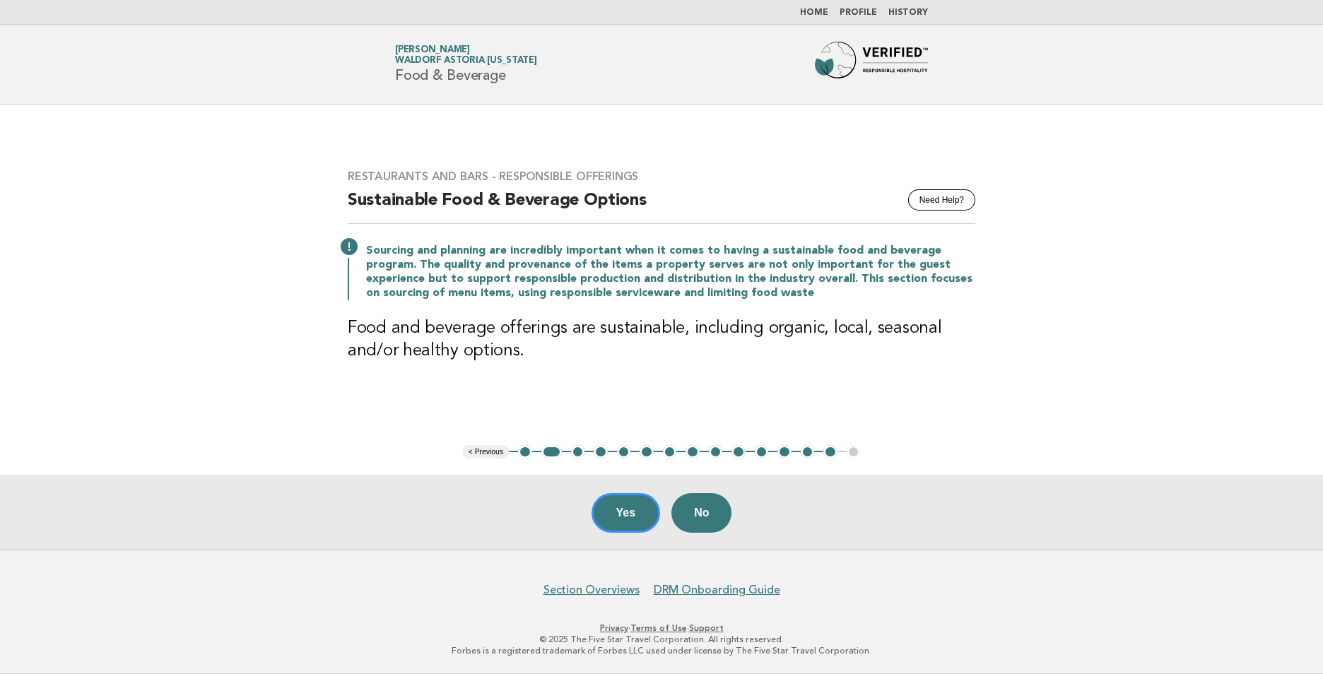
click at [492, 450] on button "< Previous" at bounding box center [486, 452] width 46 height 14
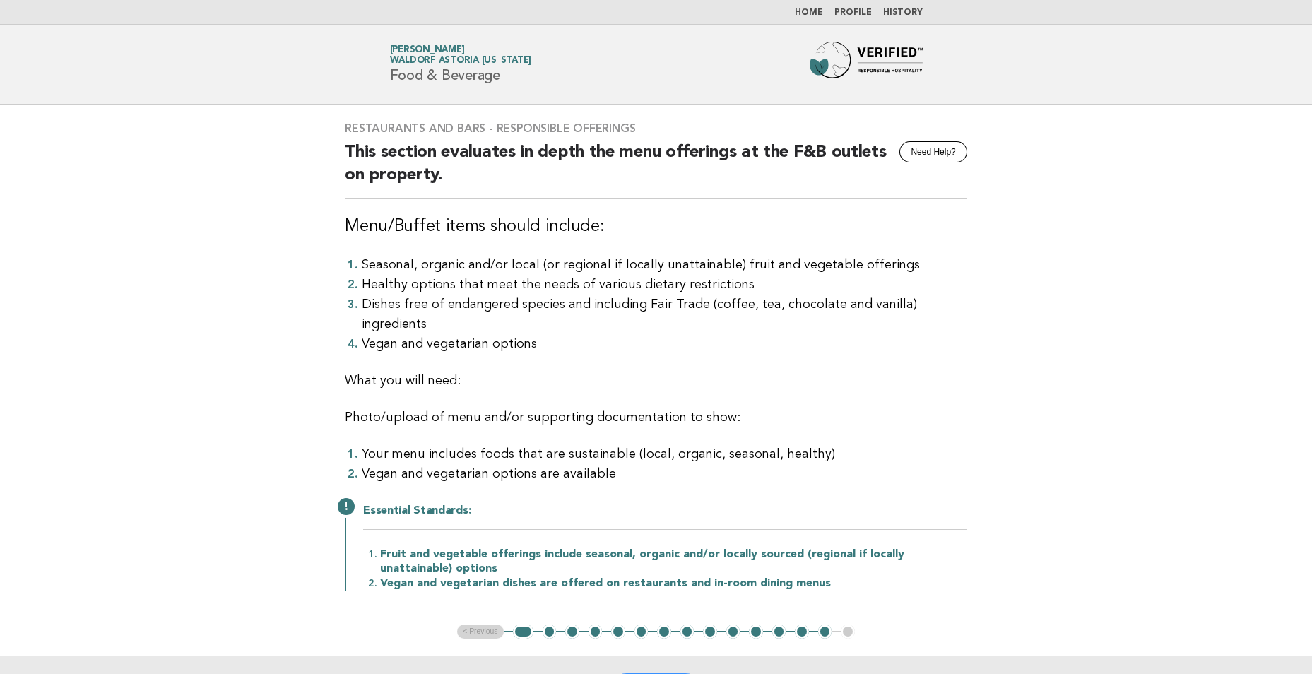
scroll to position [141, 0]
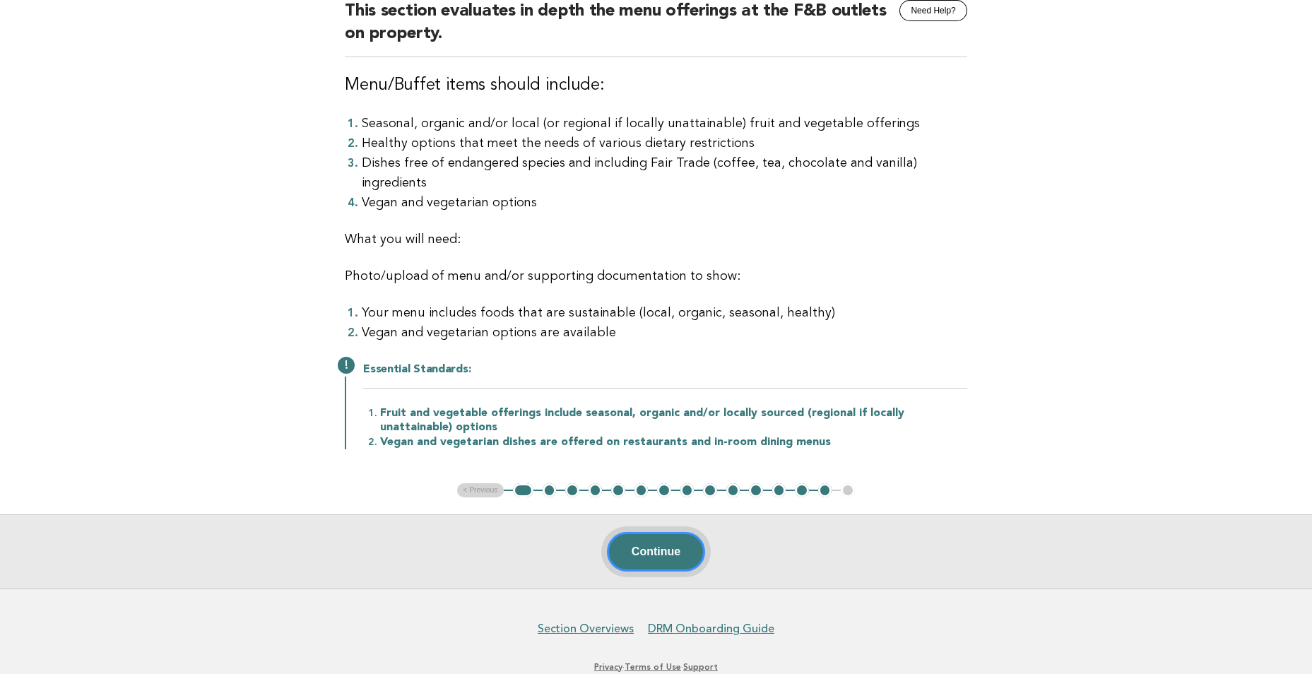
click at [636, 532] on button "Continue" at bounding box center [656, 552] width 98 height 40
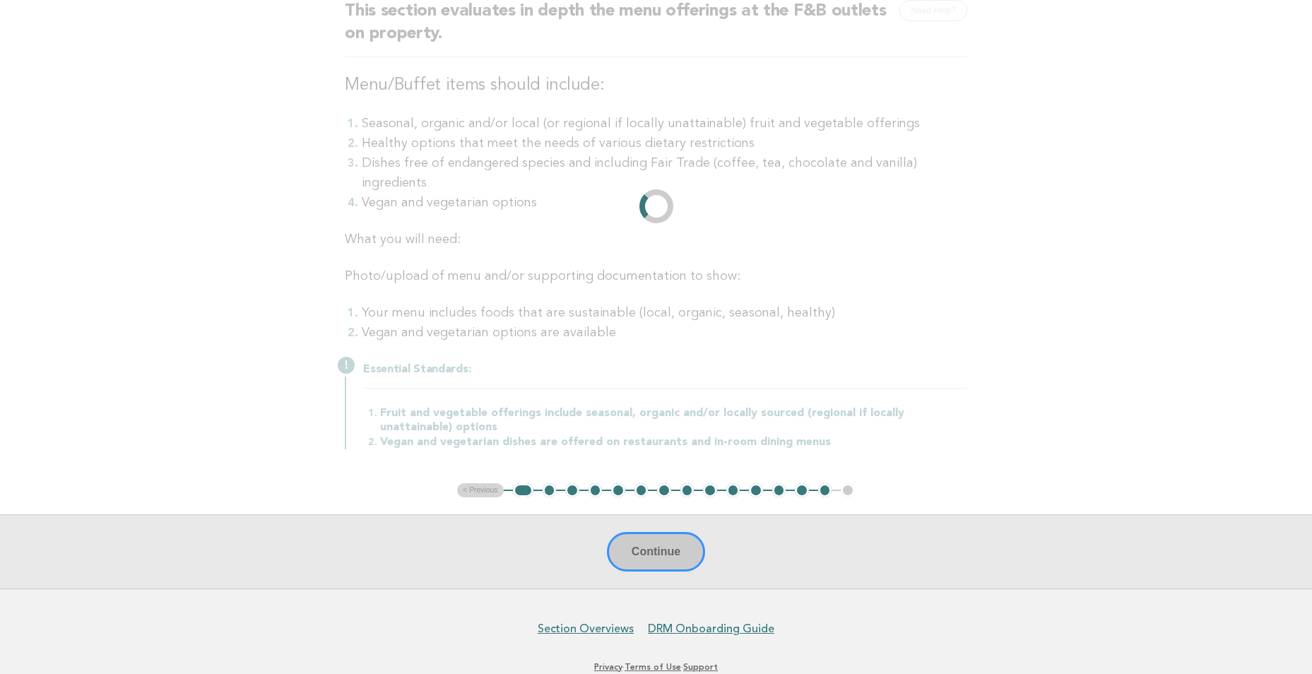
scroll to position [0, 0]
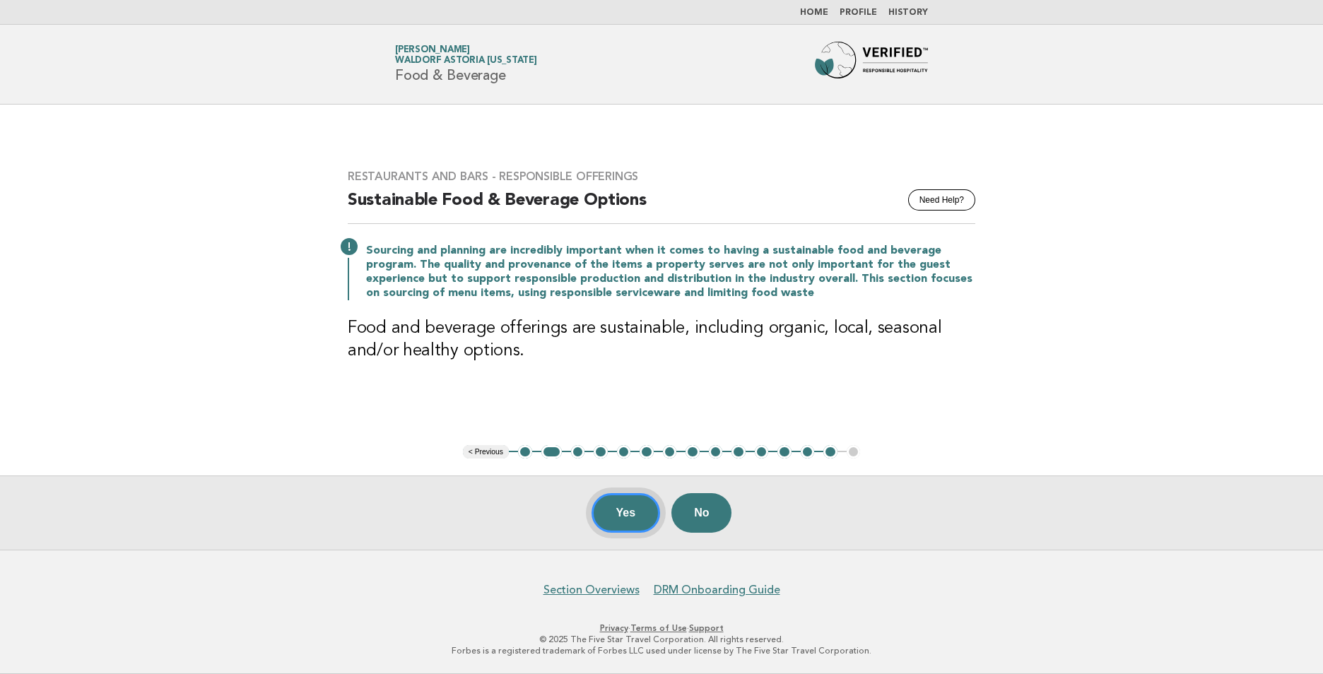
click at [628, 526] on button "Yes" at bounding box center [625, 513] width 69 height 40
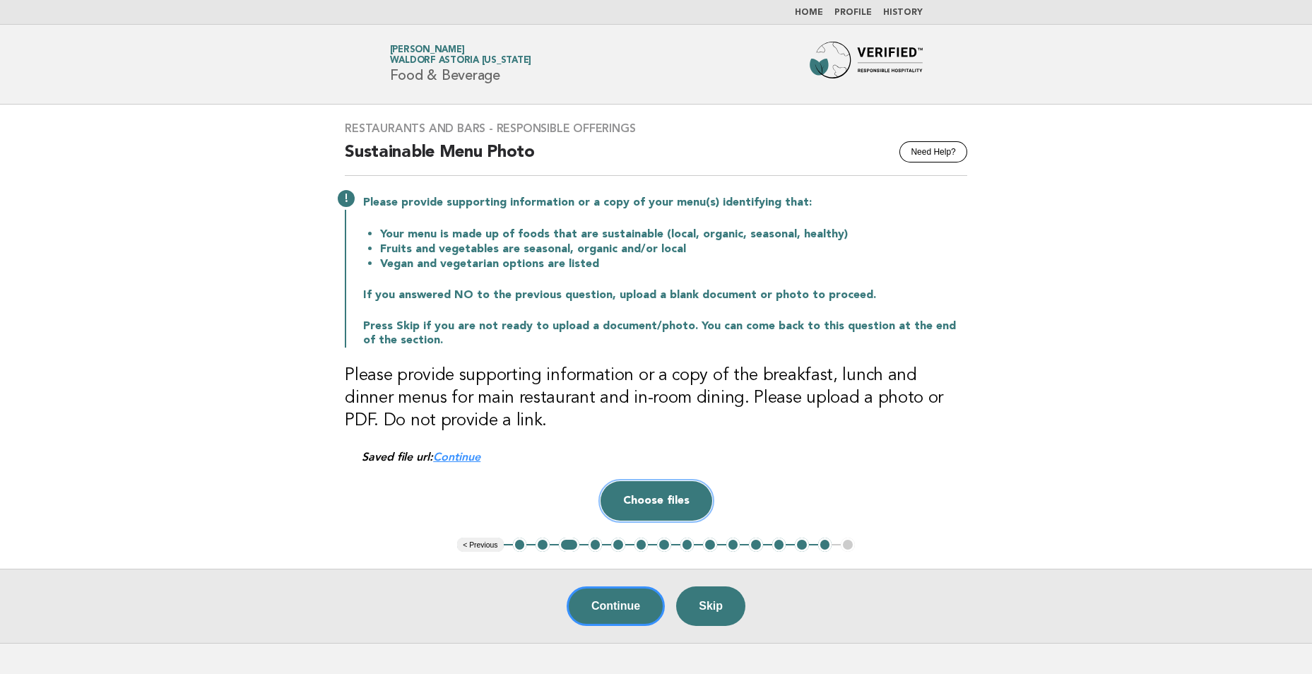
click at [643, 504] on button "Choose files" at bounding box center [657, 501] width 112 height 40
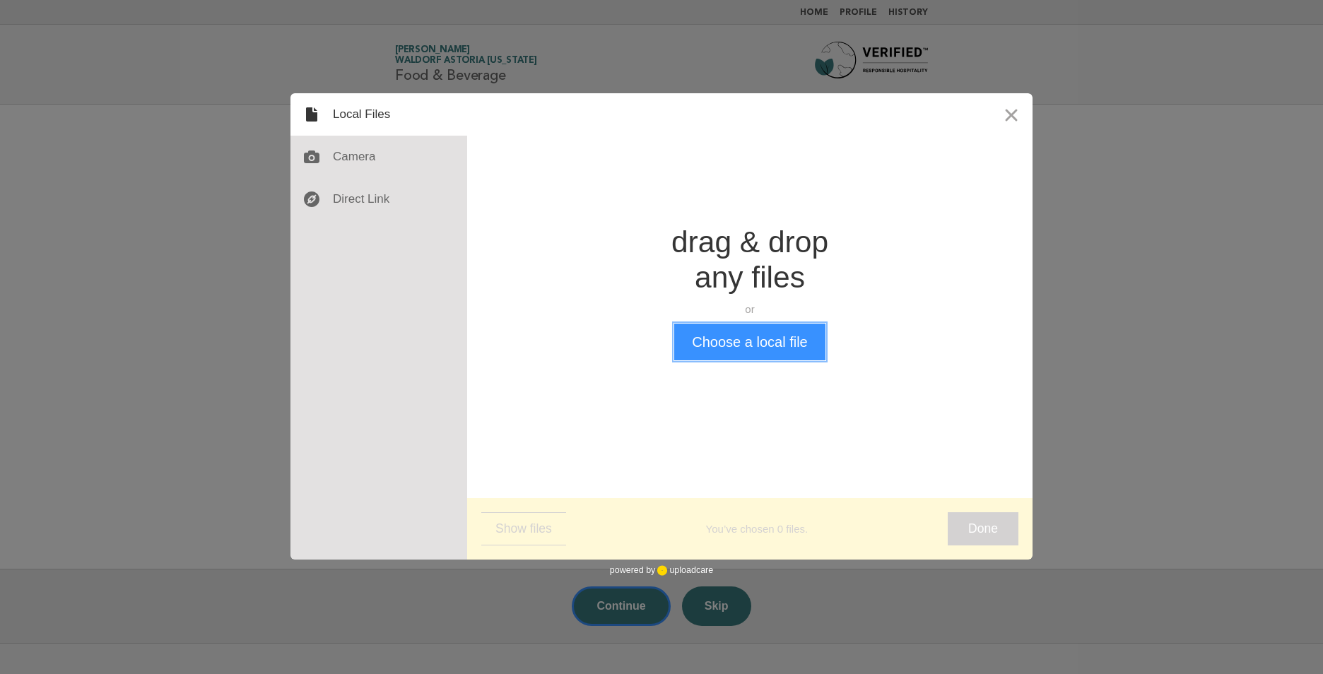
click at [729, 348] on button "Choose a local file" at bounding box center [749, 342] width 150 height 37
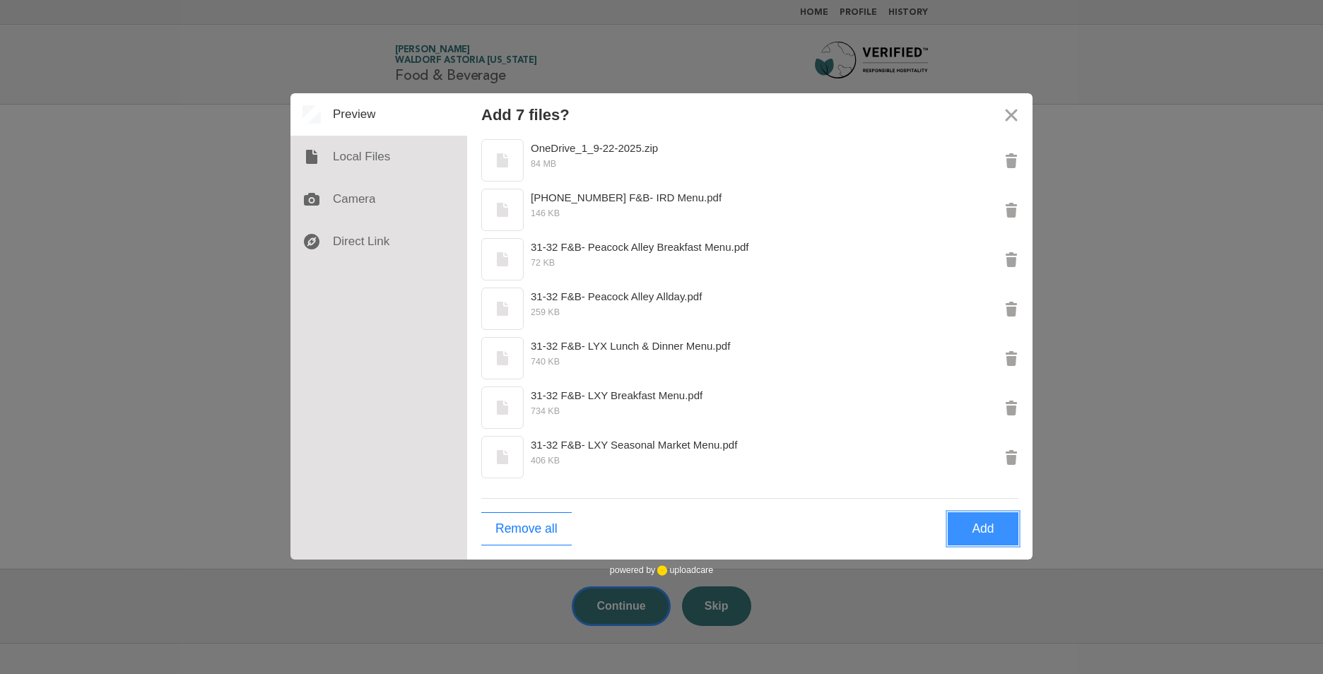
click at [979, 529] on button "Add" at bounding box center [982, 528] width 71 height 33
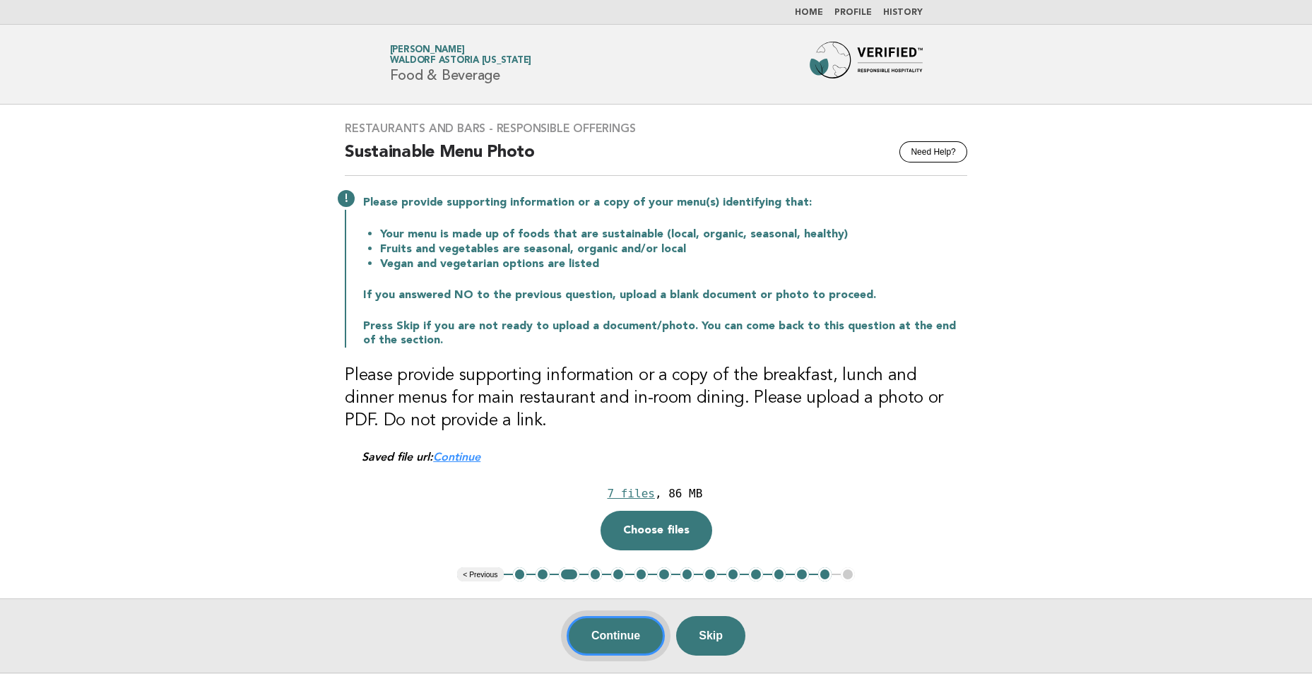
click at [636, 644] on button "Continue" at bounding box center [616, 636] width 98 height 40
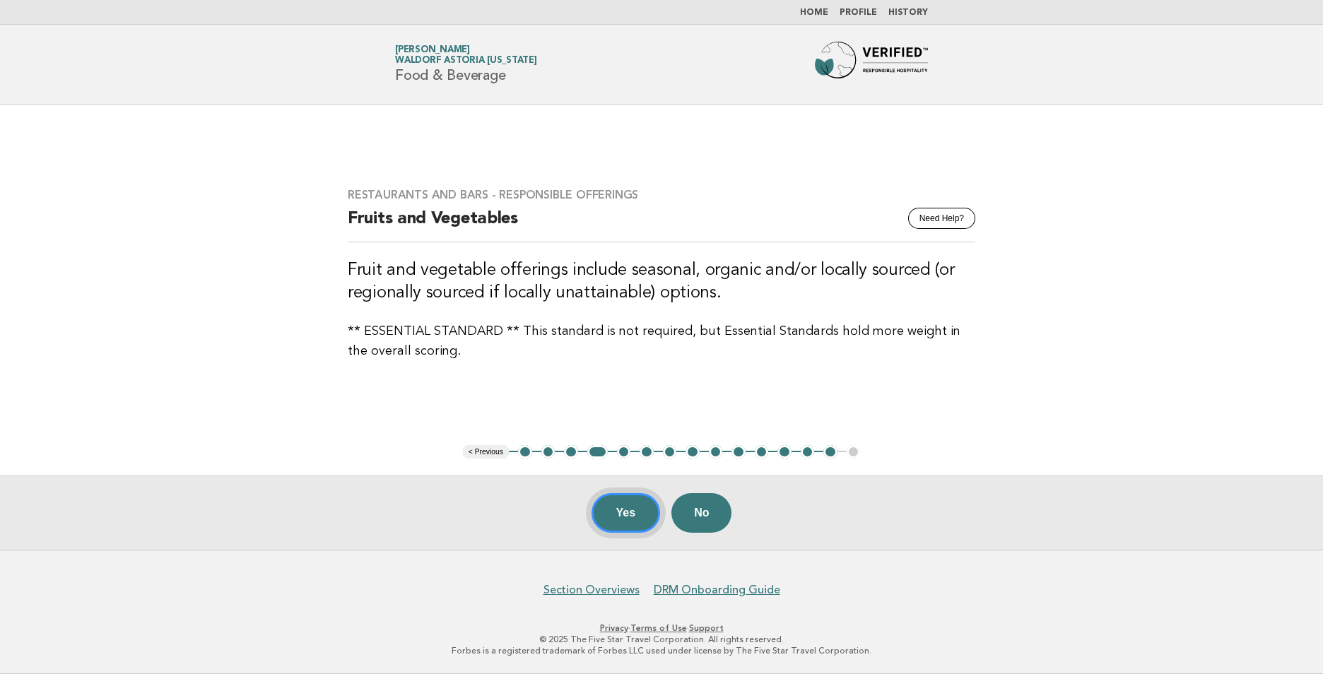
click at [625, 512] on button "Yes" at bounding box center [625, 513] width 69 height 40
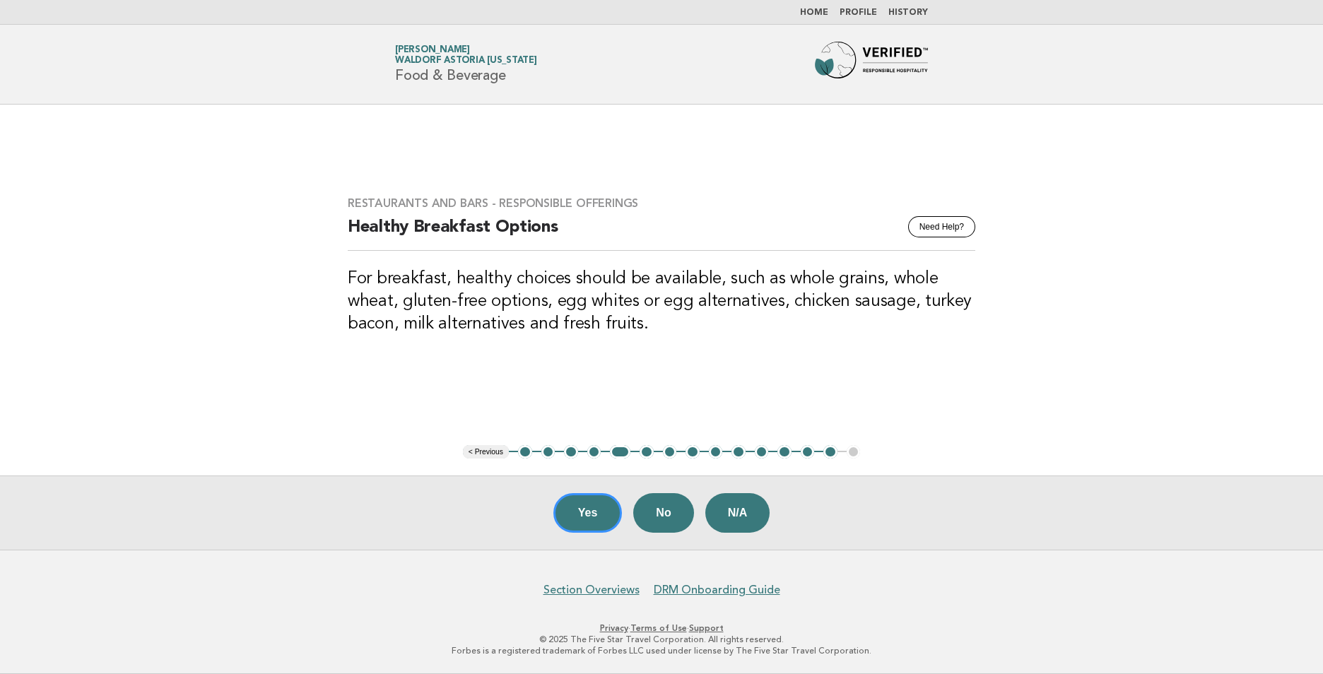
click at [620, 452] on button "5" at bounding box center [620, 452] width 20 height 14
click at [831, 452] on button "14" at bounding box center [830, 452] width 14 height 14
click at [549, 452] on button "2" at bounding box center [548, 452] width 14 height 14
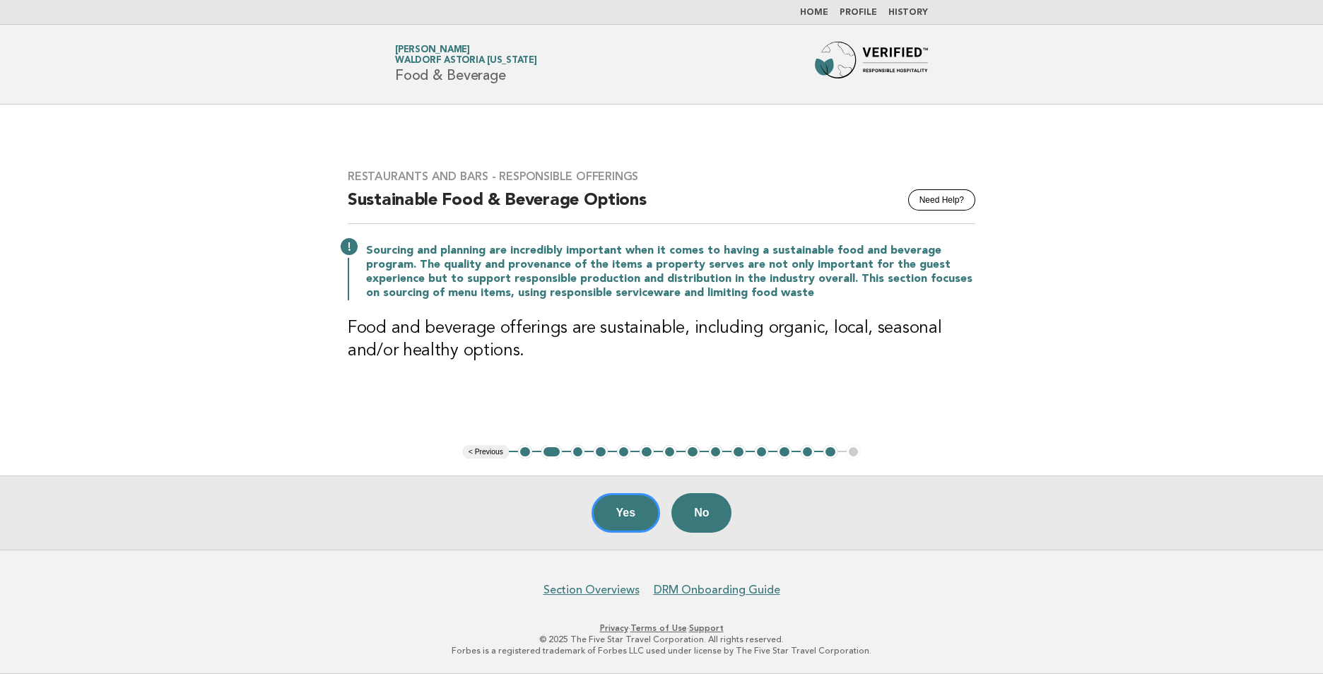
click at [522, 451] on button "1" at bounding box center [525, 452] width 14 height 14
